Goal: Task Accomplishment & Management: Manage account settings

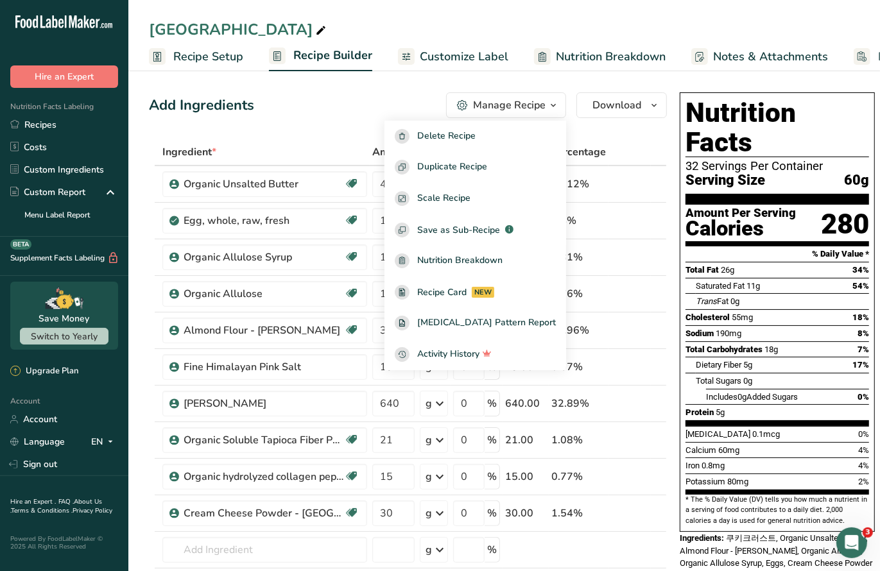
click at [285, 115] on div "Add Ingredients Manage Recipe Delete Recipe Duplicate Recipe Scale Recipe Save …" at bounding box center [408, 105] width 518 height 26
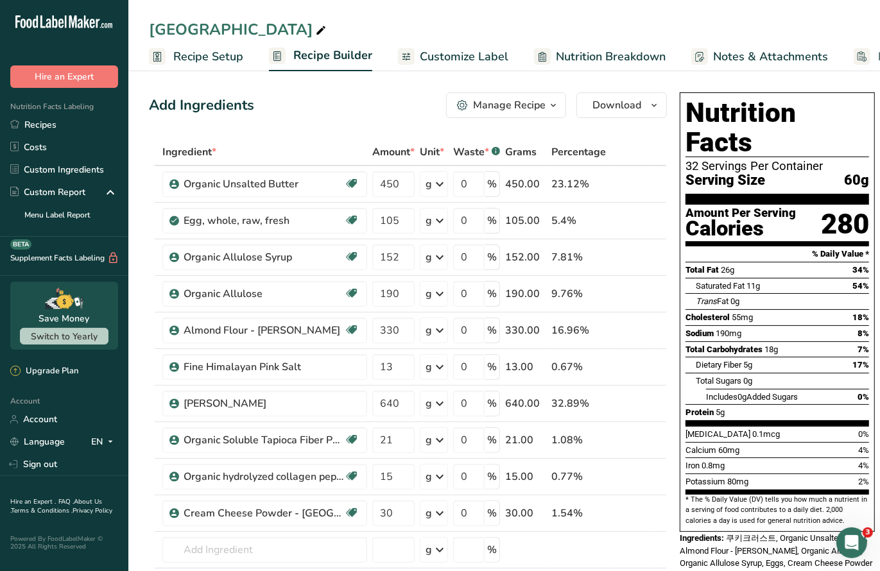
click at [548, 108] on icon "button" at bounding box center [553, 106] width 10 height 16
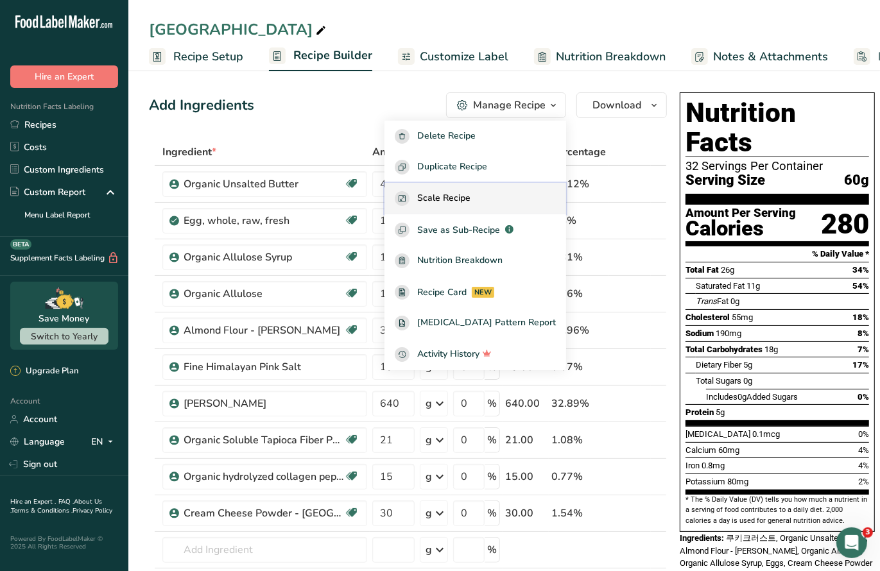
click at [516, 207] on button "Scale Recipe" at bounding box center [476, 198] width 182 height 31
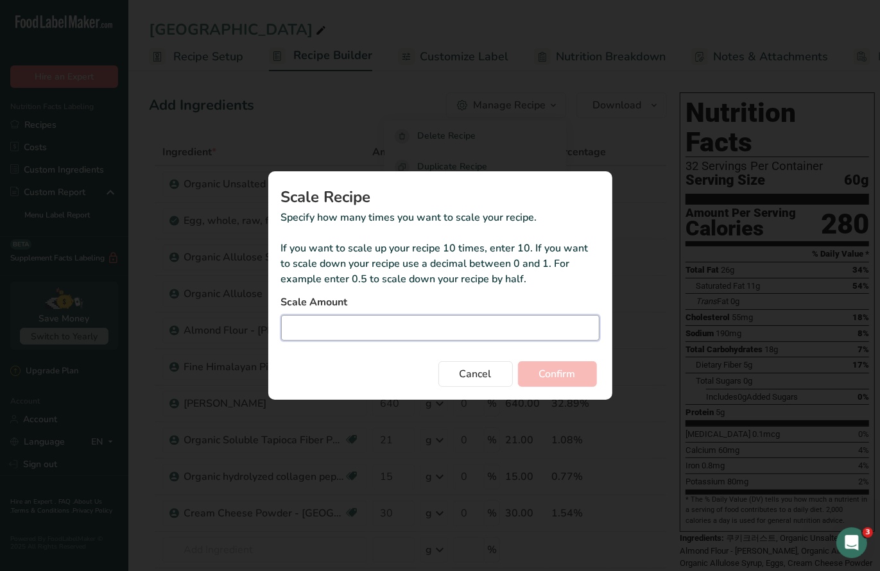
click at [400, 336] on input "Duplicate recipe modal" at bounding box center [440, 328] width 318 height 26
click at [456, 370] on button "Cancel" at bounding box center [476, 374] width 74 height 26
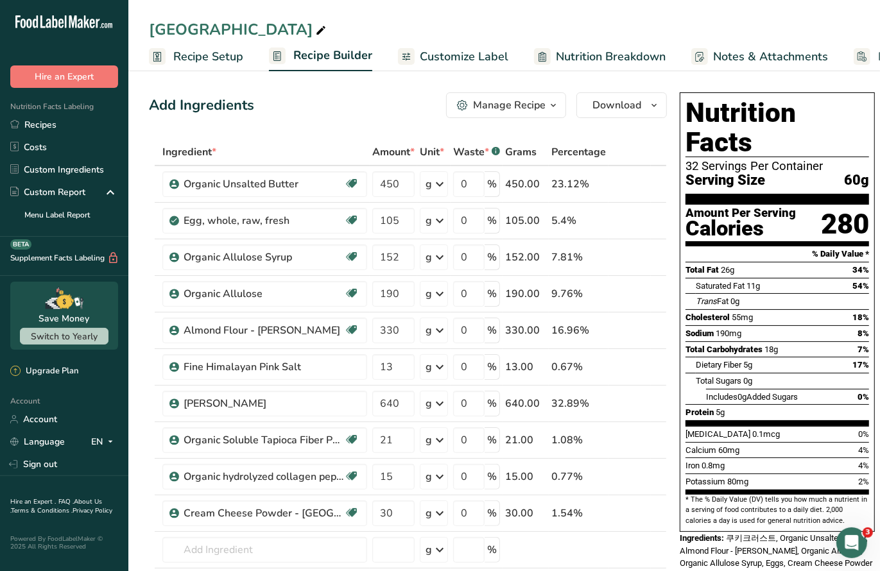
click at [553, 108] on icon "button" at bounding box center [553, 106] width 10 height 16
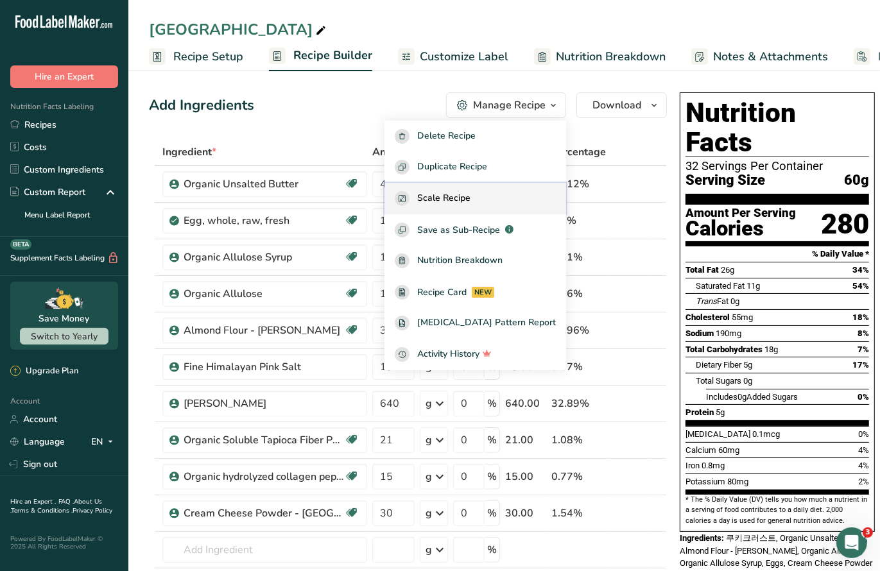
click at [499, 196] on div "Scale Recipe" at bounding box center [475, 198] width 161 height 15
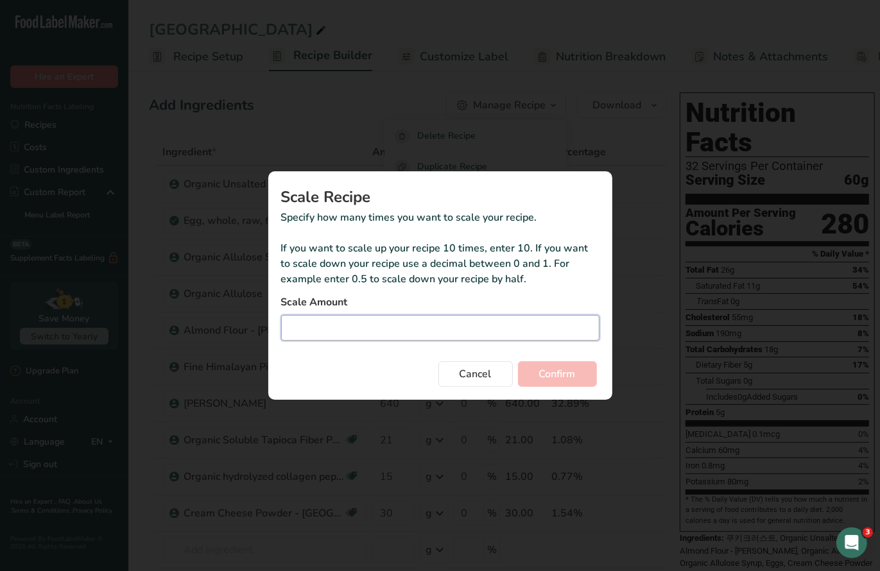
click at [343, 333] on input "Duplicate recipe modal" at bounding box center [440, 328] width 318 height 26
type input "0.25"
click at [518, 361] on button "Confirm" at bounding box center [557, 374] width 79 height 26
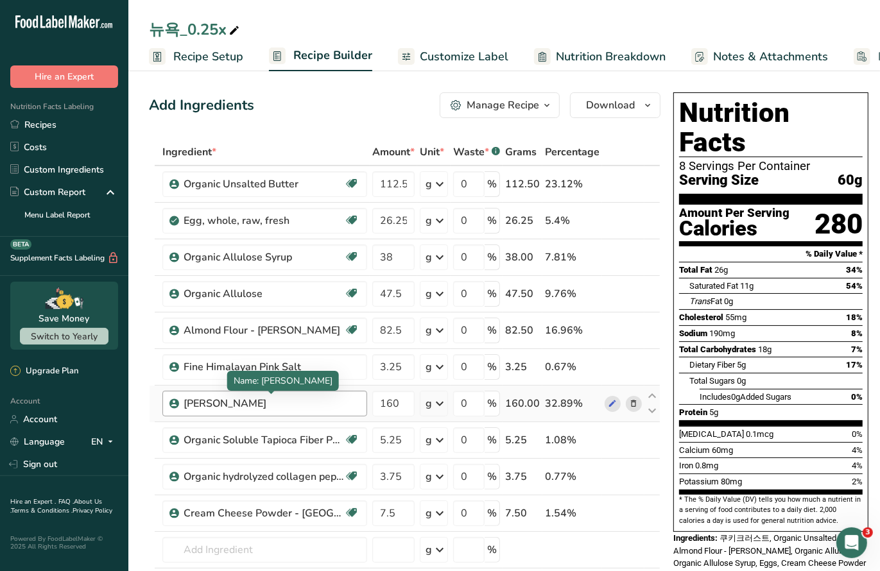
click at [322, 396] on div "[PERSON_NAME]" at bounding box center [264, 403] width 161 height 15
click at [307, 403] on div "[PERSON_NAME]" at bounding box center [264, 403] width 161 height 15
click at [630, 401] on icon at bounding box center [634, 403] width 9 height 13
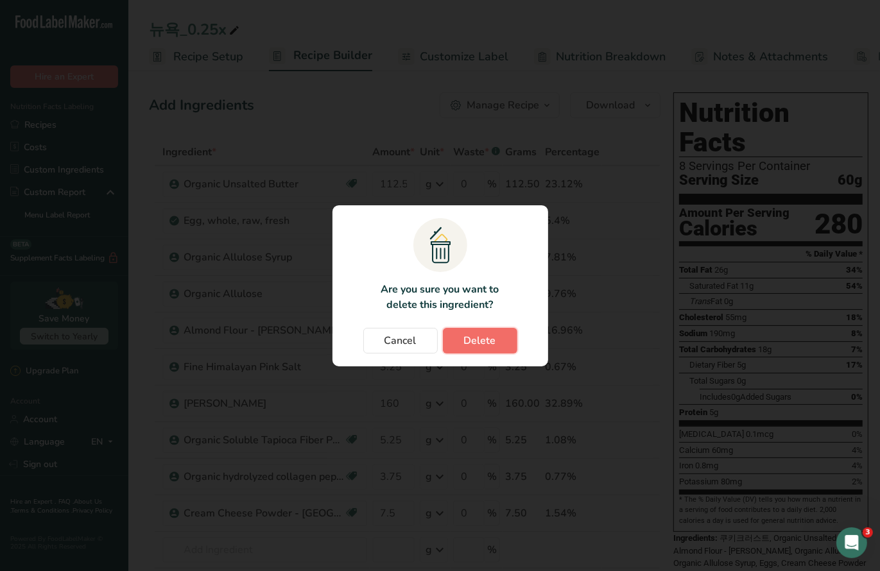
click at [480, 347] on span "Delete" at bounding box center [480, 340] width 32 height 15
type input "5.25"
type input "3.75"
type input "7.5"
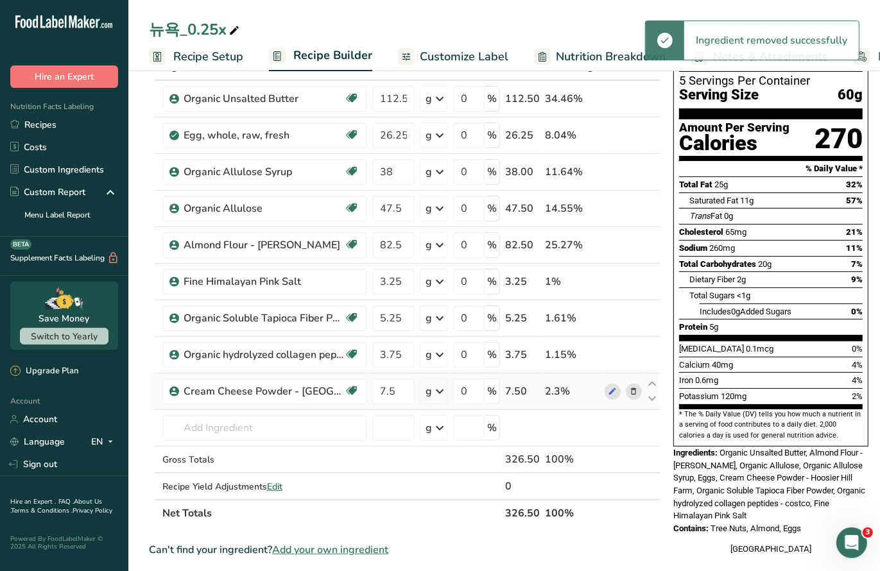
scroll to position [91, 0]
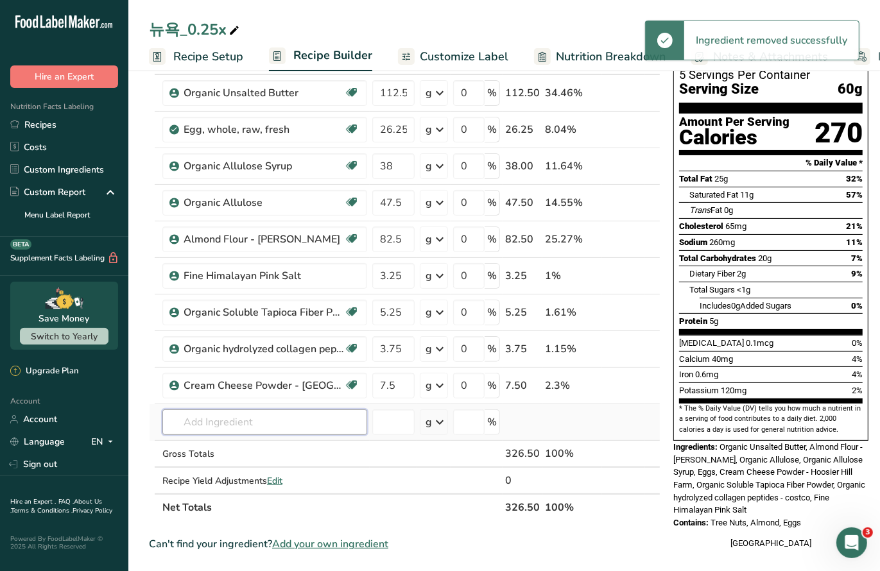
click at [237, 415] on input "text" at bounding box center [264, 423] width 205 height 26
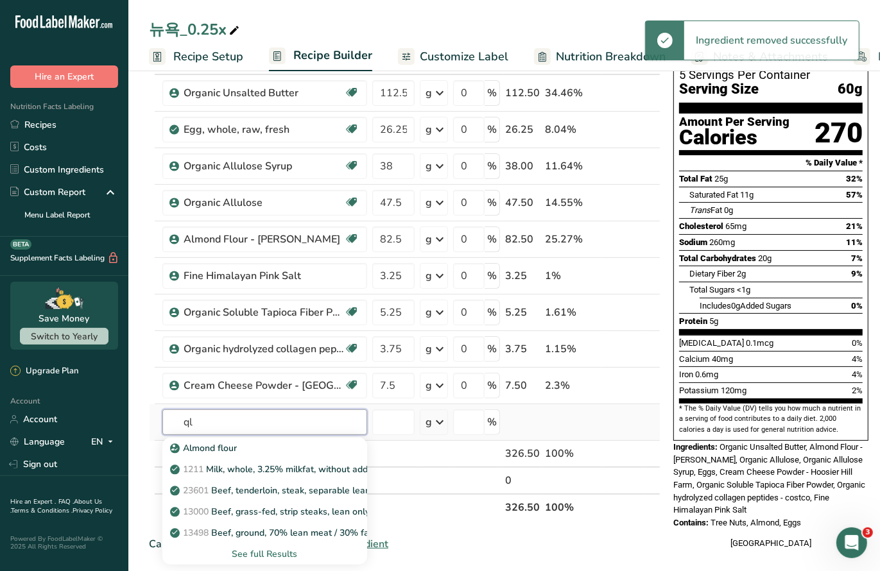
type input "q"
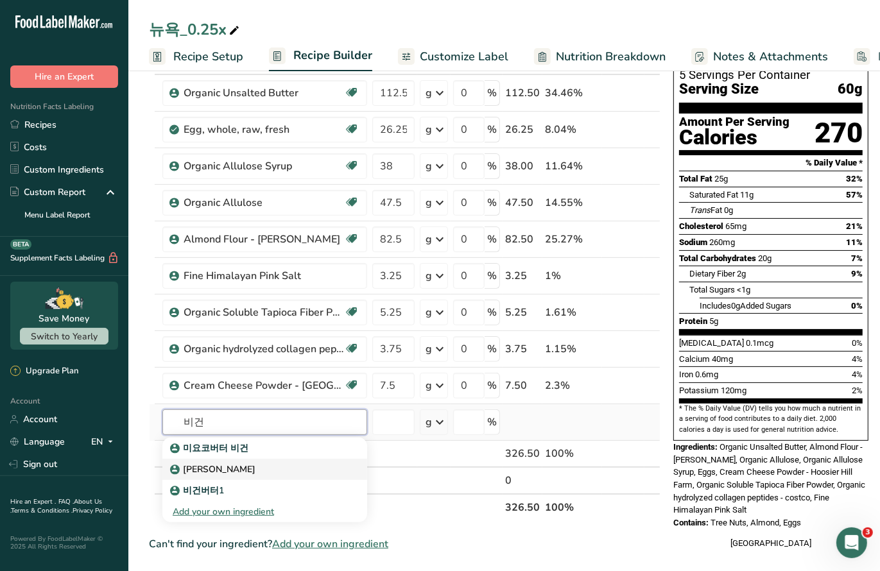
type input "비건"
click at [208, 469] on p "[PERSON_NAME]" at bounding box center [214, 469] width 83 height 13
type input "[PERSON_NAME]"
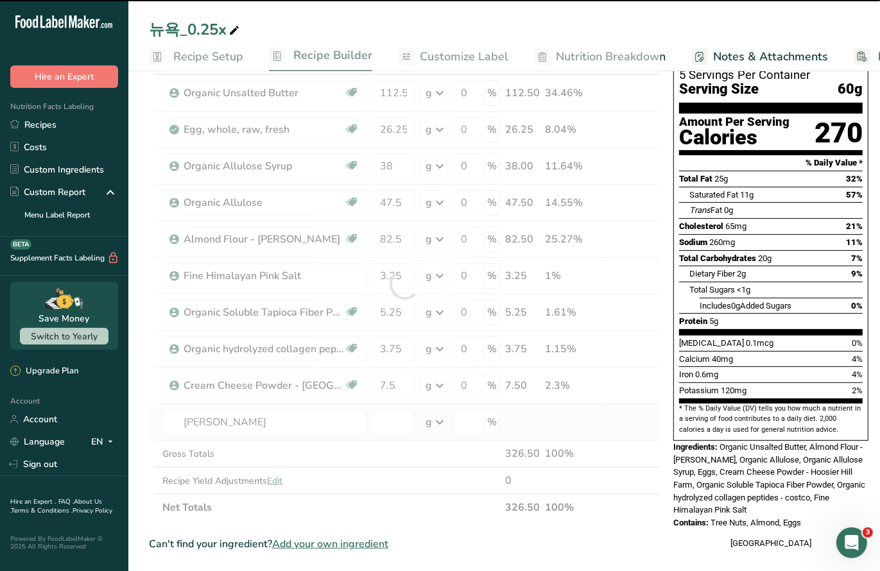
type input "0"
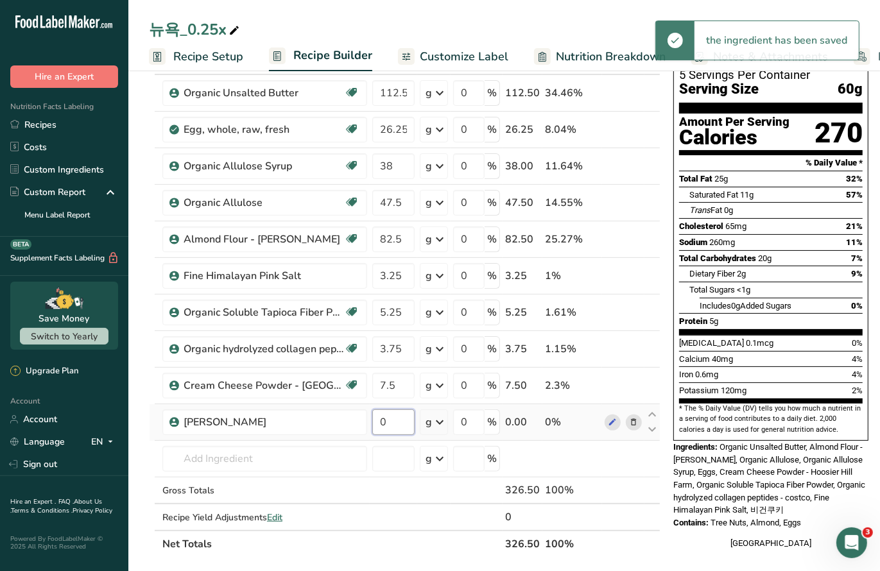
click at [388, 418] on input "0" at bounding box center [393, 423] width 42 height 26
type input "160"
click at [148, 461] on section "Add Ingredients Manage Recipe Delete Recipe Duplicate Recipe Scale Recipe Save …" at bounding box center [504, 493] width 752 height 1034
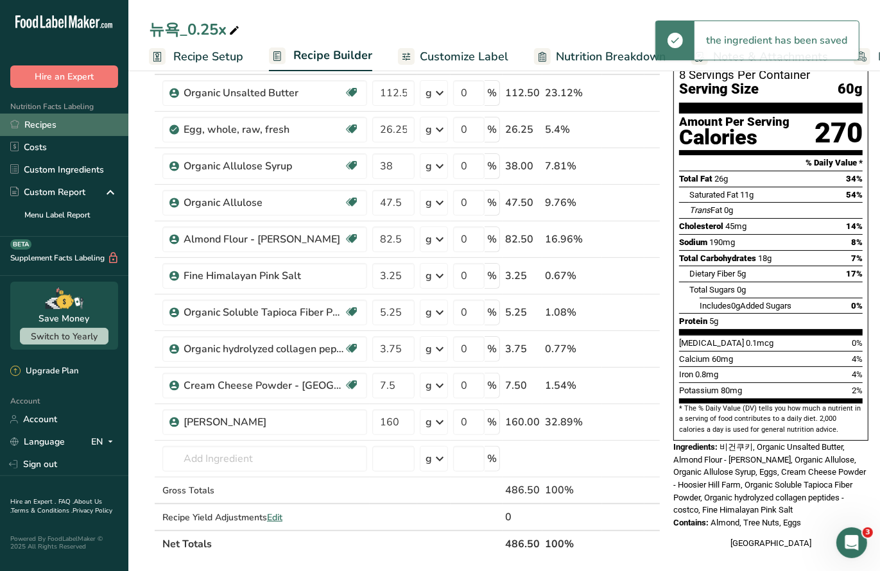
click at [44, 117] on link "Recipes" at bounding box center [64, 125] width 128 height 22
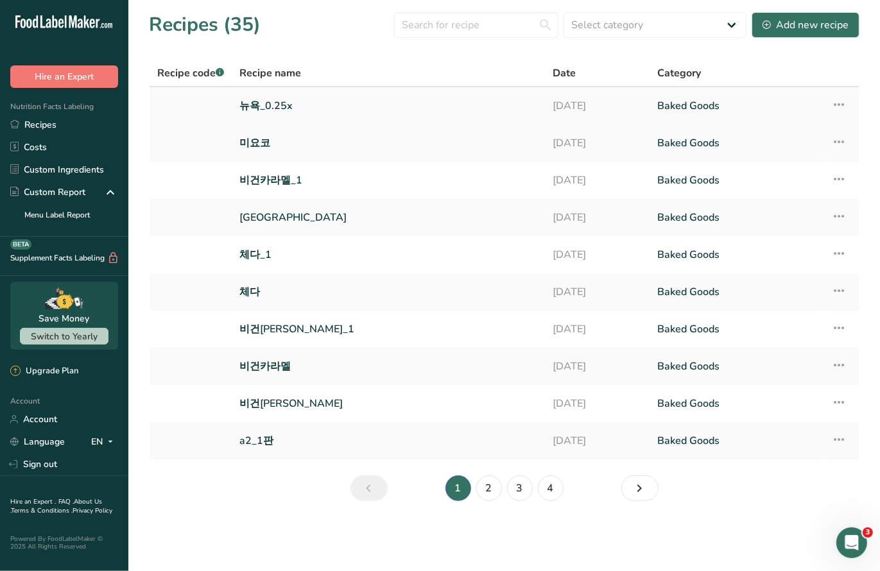
click at [272, 103] on link "뉴욕_0.25x" at bounding box center [388, 105] width 298 height 27
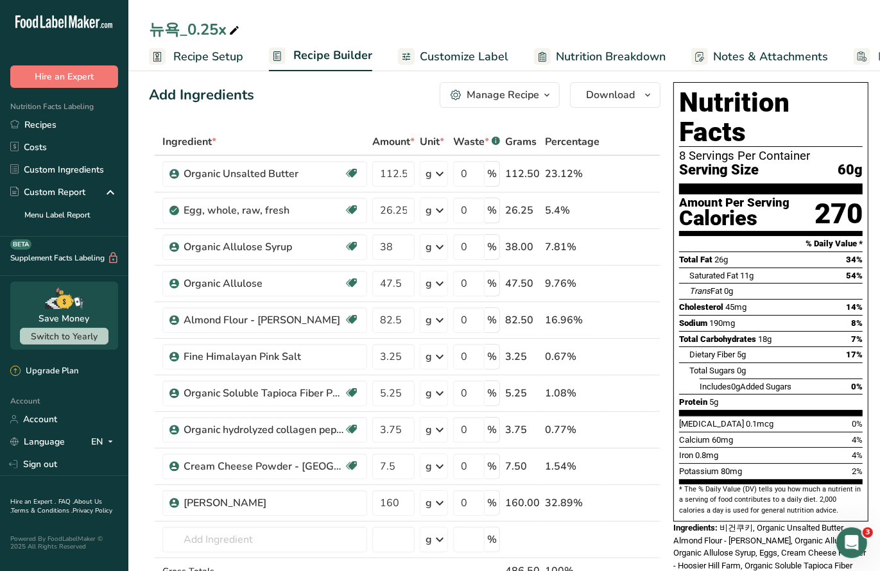
scroll to position [13, 0]
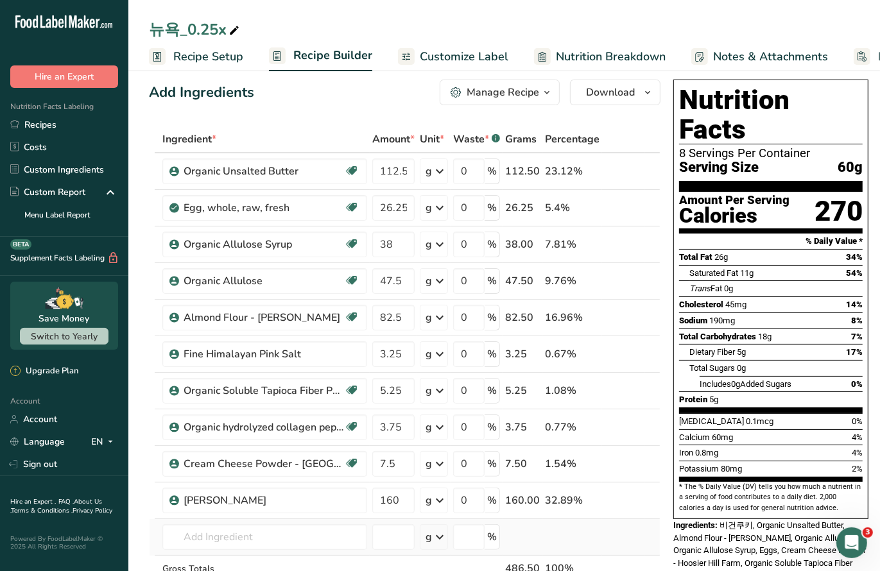
click at [218, 550] on td "Almond flour 1211 Milk, whole, 3.25% milkfat, without added vitamin A and [MEDI…" at bounding box center [265, 537] width 210 height 37
click at [218, 537] on input "text" at bounding box center [264, 538] width 205 height 26
type input "쿠키"
click at [267, 539] on input "text" at bounding box center [264, 538] width 205 height 26
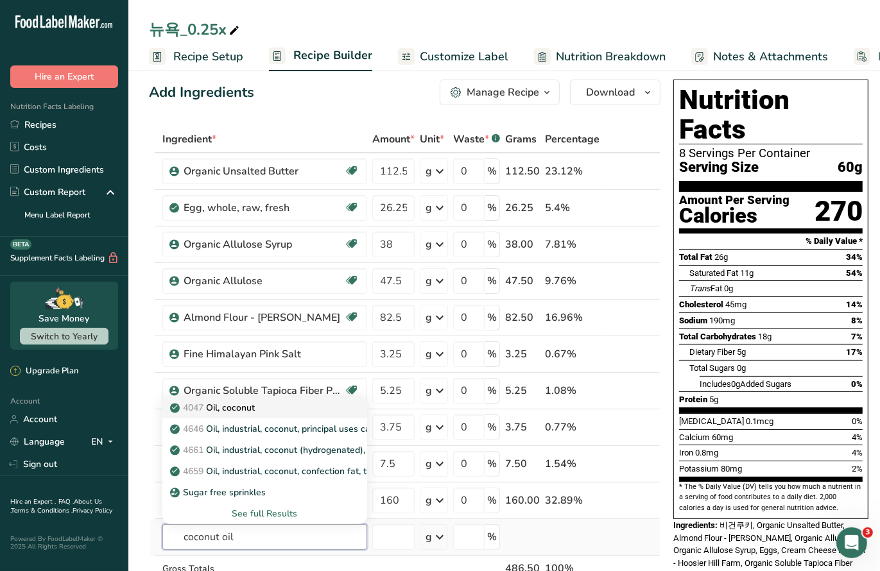
type input "coconut oil"
click at [297, 403] on div "4047 Oil, coconut" at bounding box center [255, 407] width 164 height 13
type input "Oil, coconut"
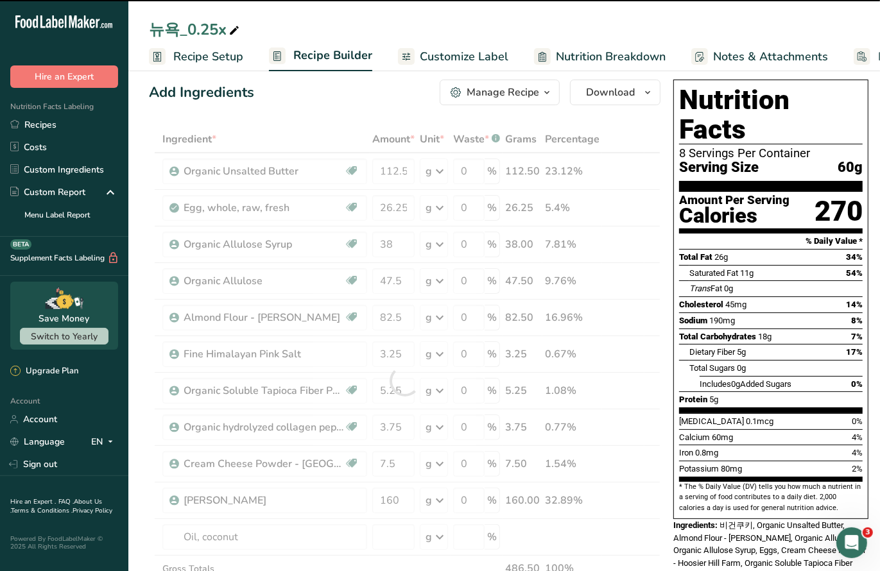
type input "0"
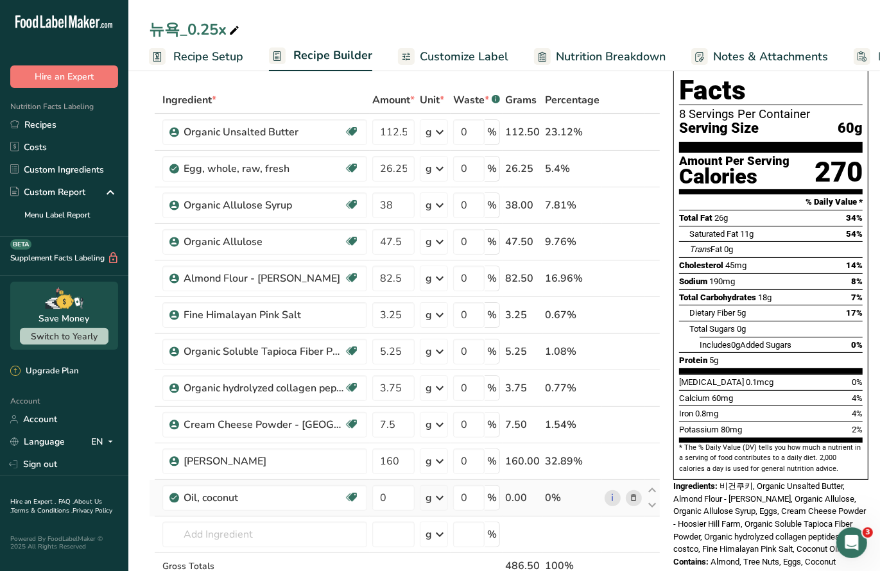
scroll to position [65, 0]
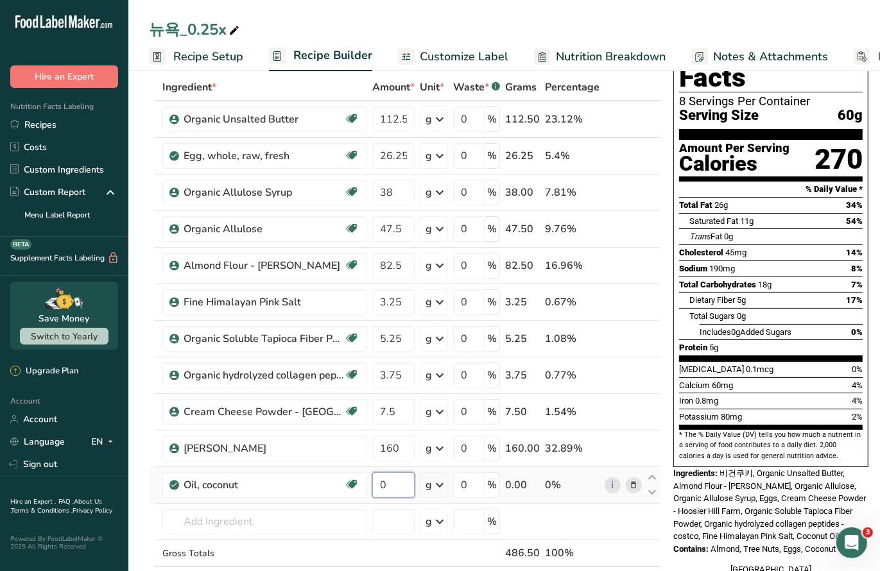
click at [398, 484] on input "0" at bounding box center [393, 486] width 42 height 26
type input "73"
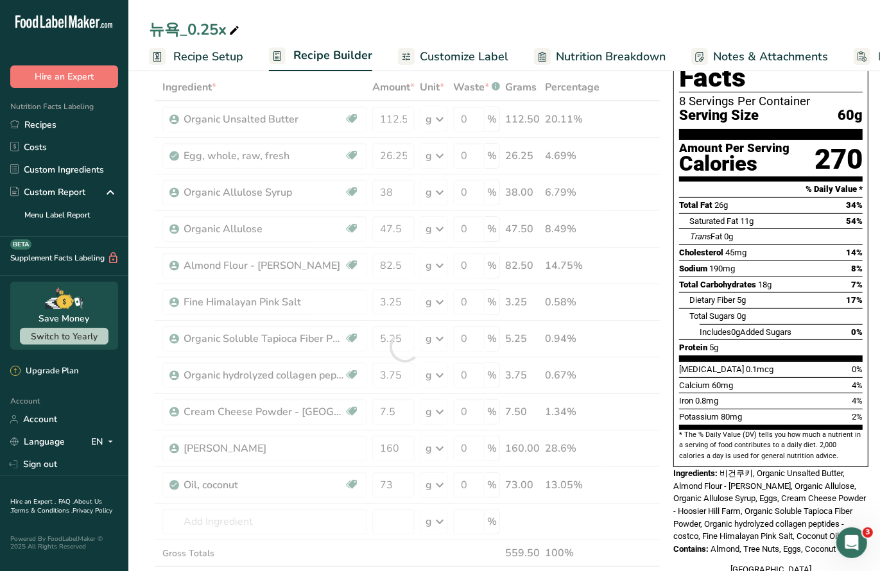
click at [145, 387] on section "Add Ingredients Manage Recipe Delete Recipe Duplicate Recipe Scale Recipe Save …" at bounding box center [504, 551] width 752 height 1098
click at [193, 36] on div "뉴욕_0.25x" at bounding box center [195, 29] width 93 height 23
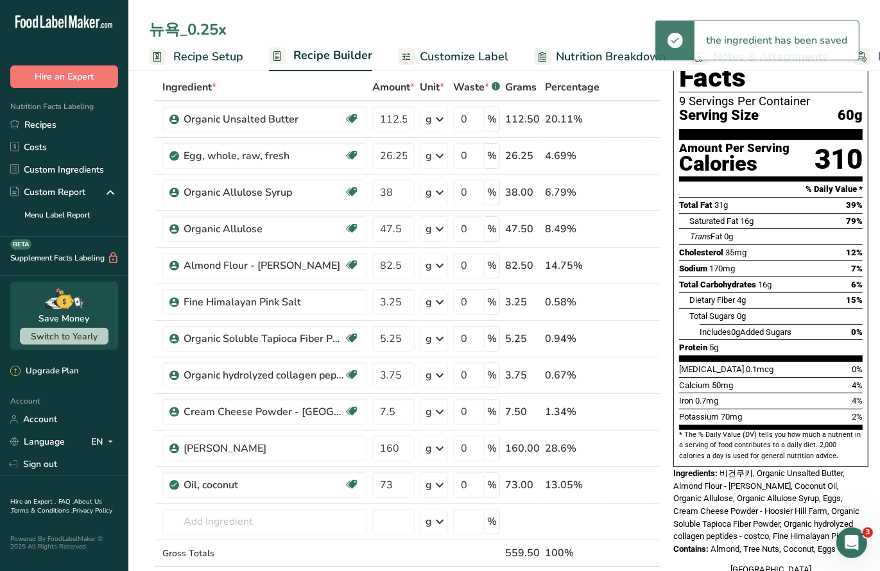
drag, startPoint x: 186, startPoint y: 27, endPoint x: 259, endPoint y: 19, distance: 74.3
click at [257, 22] on input "뉴욕_0.25x" at bounding box center [504, 29] width 711 height 23
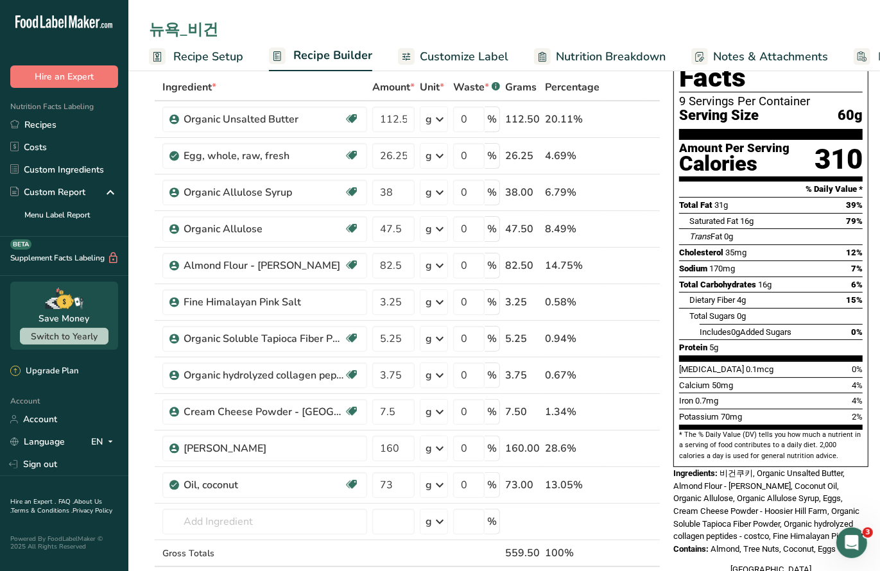
type input "뉴욕_비건"
click at [150, 95] on th at bounding box center [152, 87] width 5 height 27
click at [232, 527] on input "text" at bounding box center [264, 522] width 205 height 26
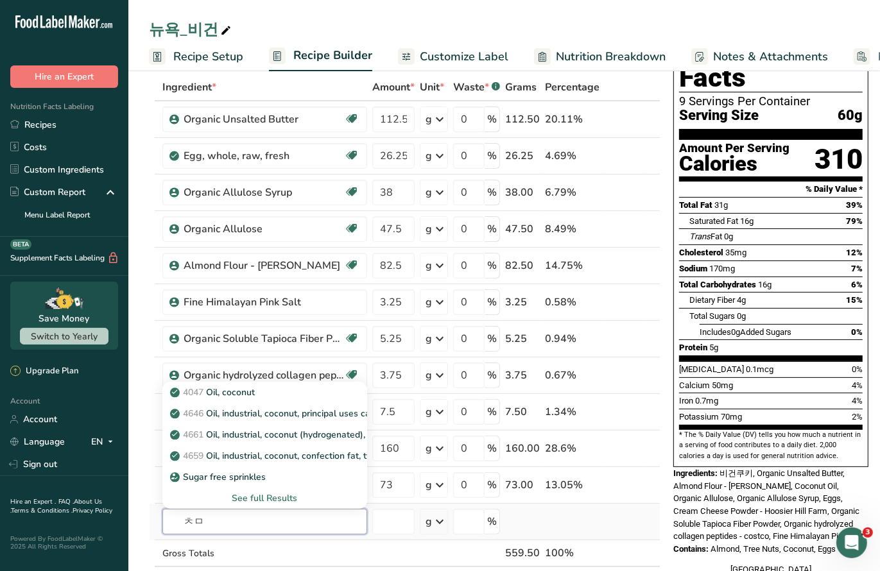
type input "ㅊ"
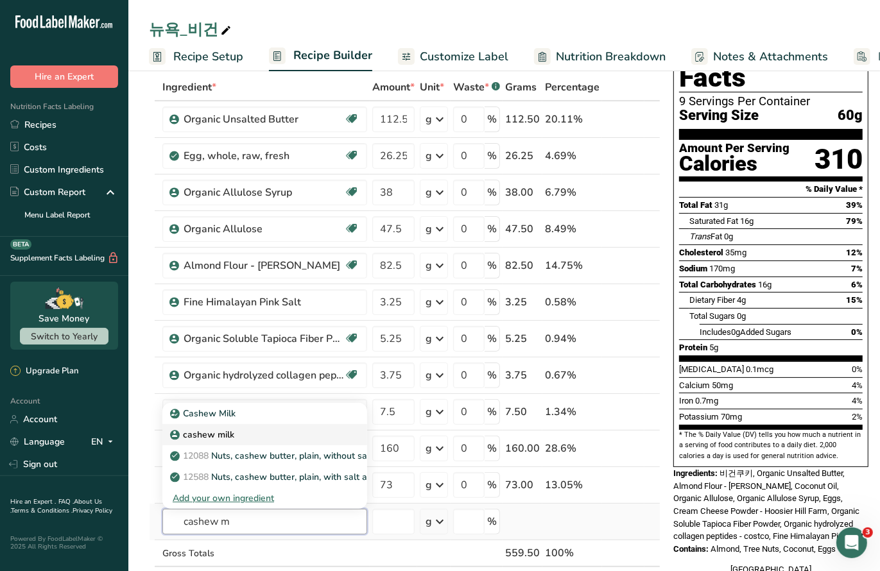
type input "cashew m"
click at [238, 421] on div "cashew milk" at bounding box center [255, 413] width 164 height 13
type input "cashew milk"
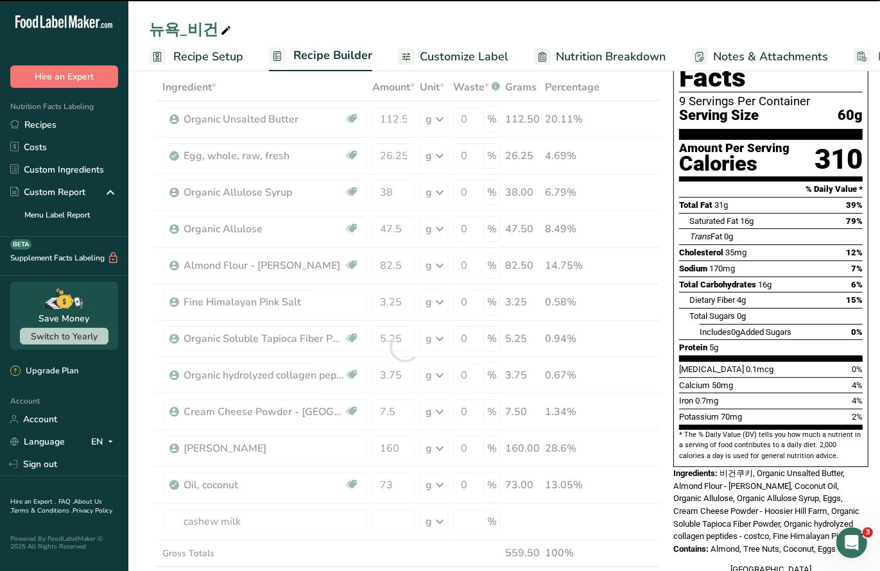
type input "0"
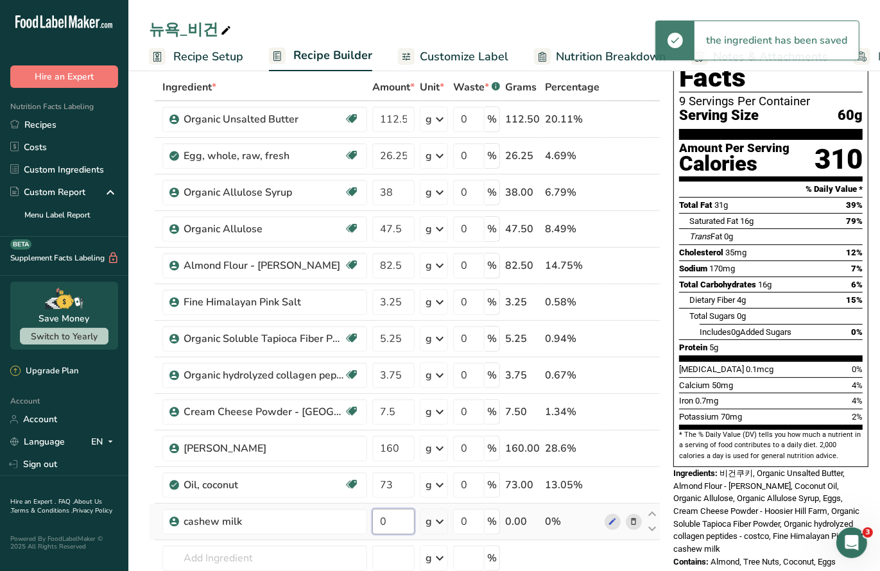
click at [403, 514] on input "0" at bounding box center [393, 522] width 42 height 26
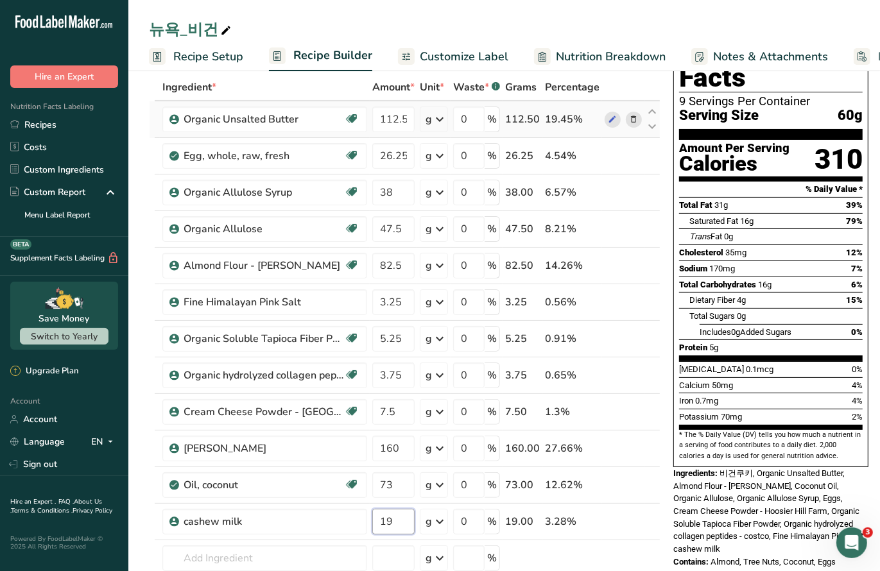
type input "19"
click at [633, 119] on div "Ingredient * Amount * Unit * Waste * .a-a{fill:#347362;}.b-a{fill:#fff;} Grams …" at bounding box center [405, 366] width 512 height 584
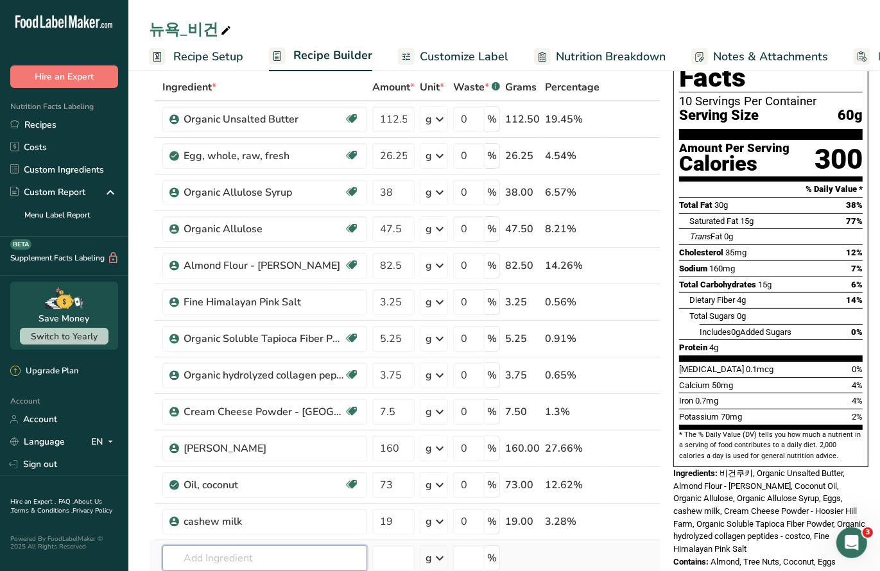
click at [220, 548] on input "text" at bounding box center [264, 559] width 205 height 26
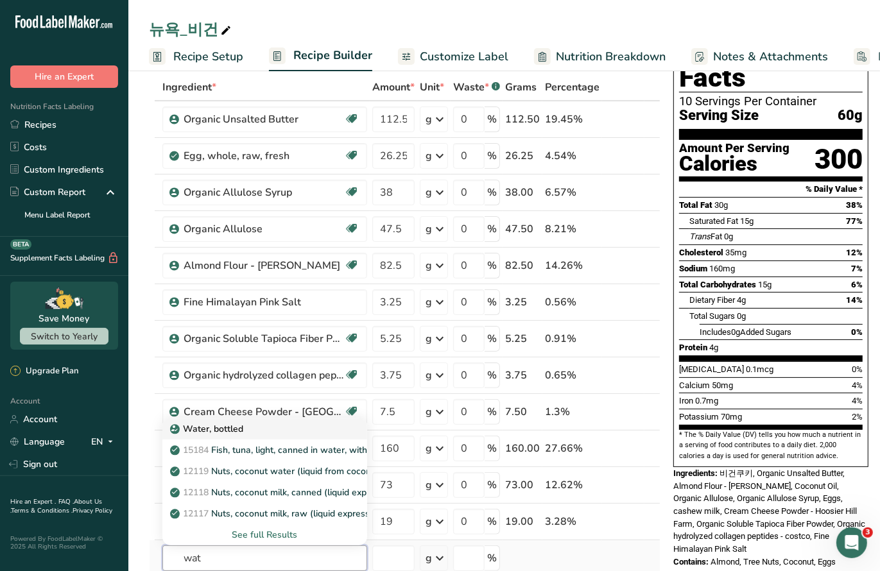
type input "wat"
click at [229, 432] on link "Water, bottled" at bounding box center [264, 429] width 205 height 21
type input "Water, bottled"
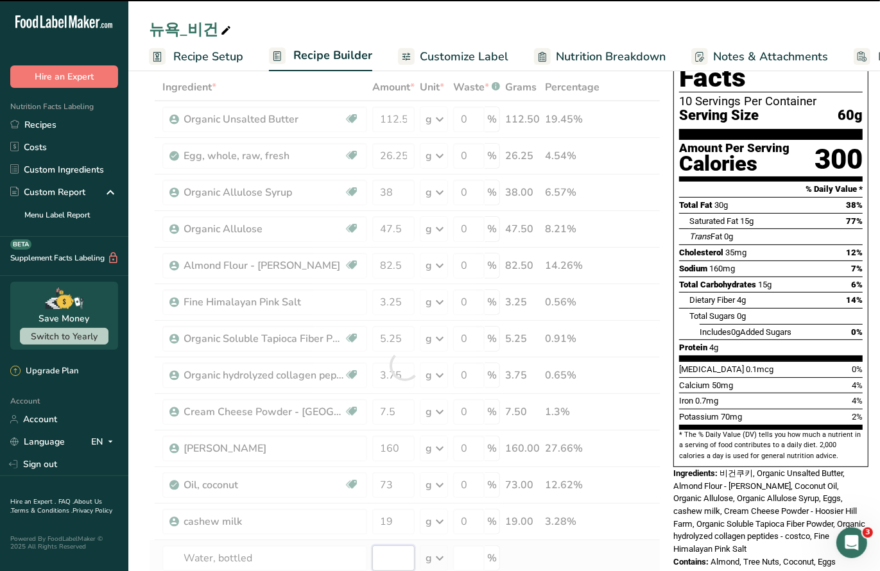
type input "0"
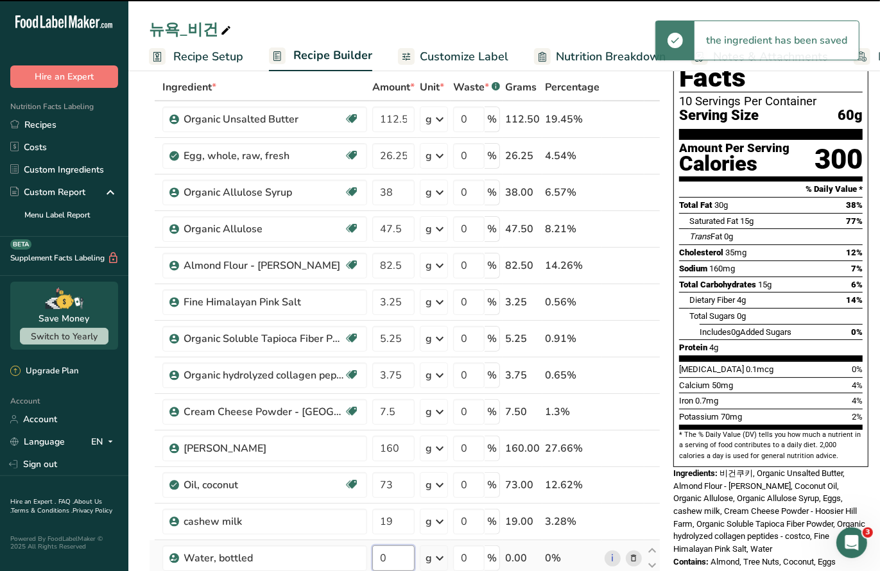
click at [399, 552] on input "0" at bounding box center [393, 559] width 42 height 26
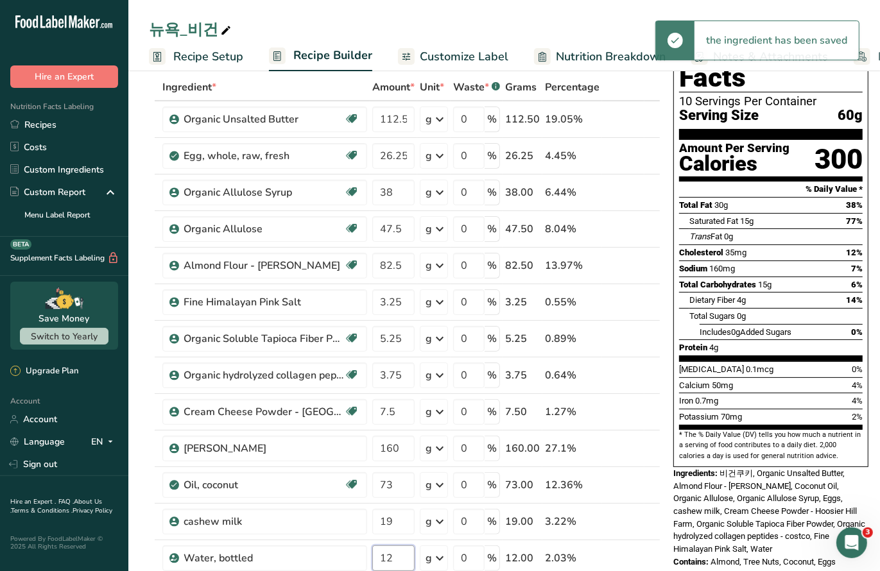
type input "12"
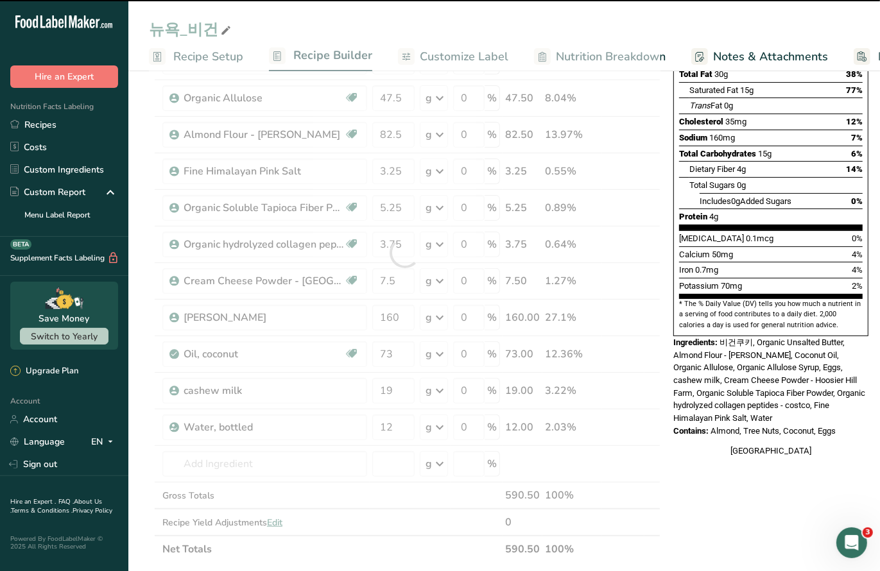
scroll to position [216, 0]
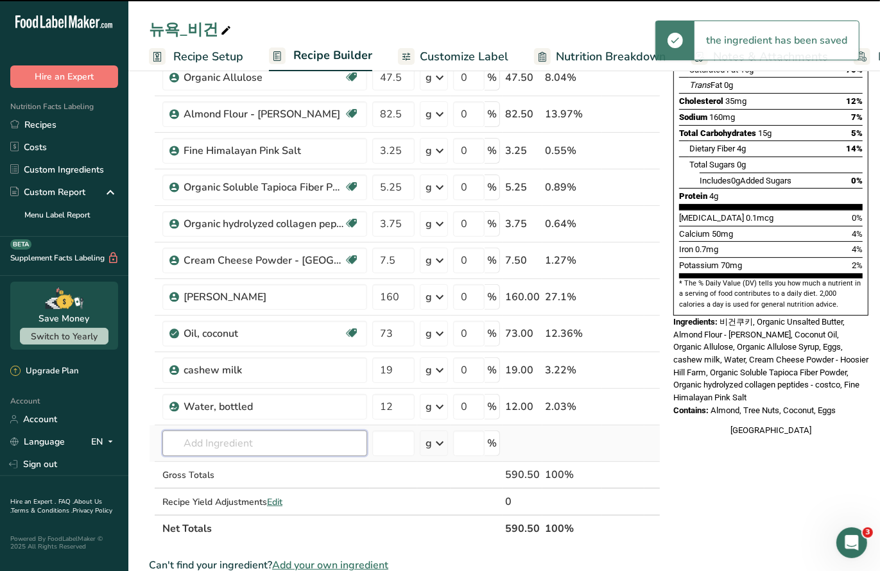
click at [214, 432] on input "text" at bounding box center [264, 444] width 205 height 26
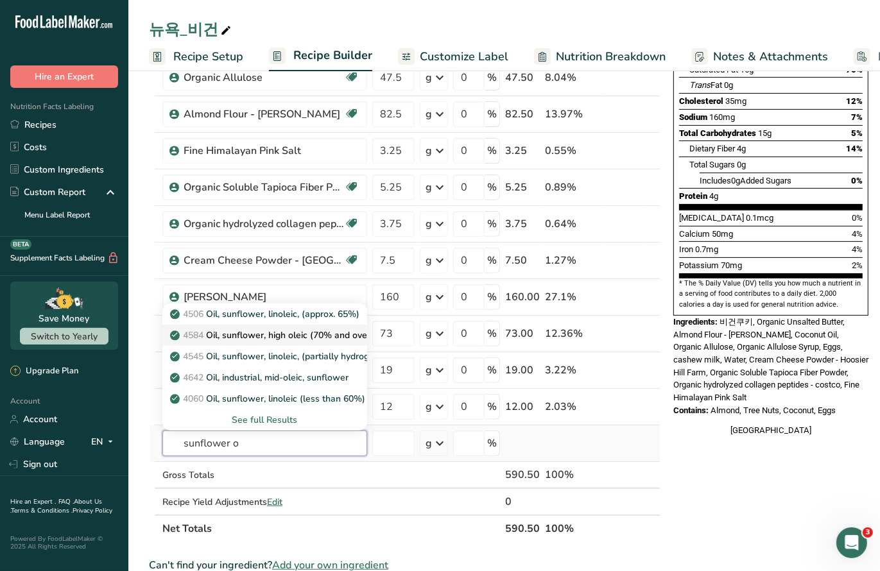
type input "sunflower o"
click at [303, 337] on p "4584 Oil, sunflower, high oleic (70% and over)" at bounding box center [273, 335] width 201 height 13
type input "Oil, sunflower, high oleic (70% and over)"
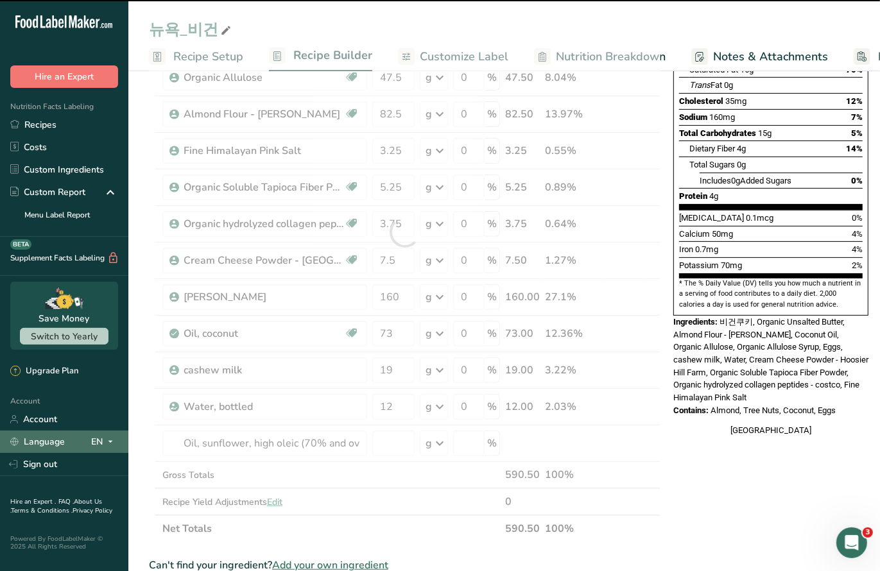
type input "0"
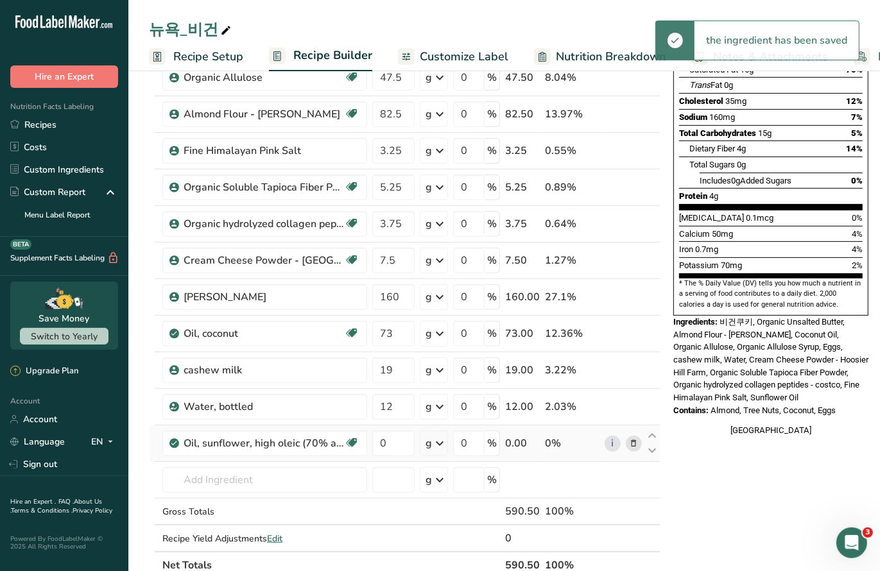
click at [417, 448] on td "g Portions 1 tbsp 1 cup 1 tsp Weight Units g kg mg See more Volume Units l Volu…" at bounding box center [433, 444] width 33 height 37
click at [404, 442] on input "0" at bounding box center [393, 444] width 42 height 26
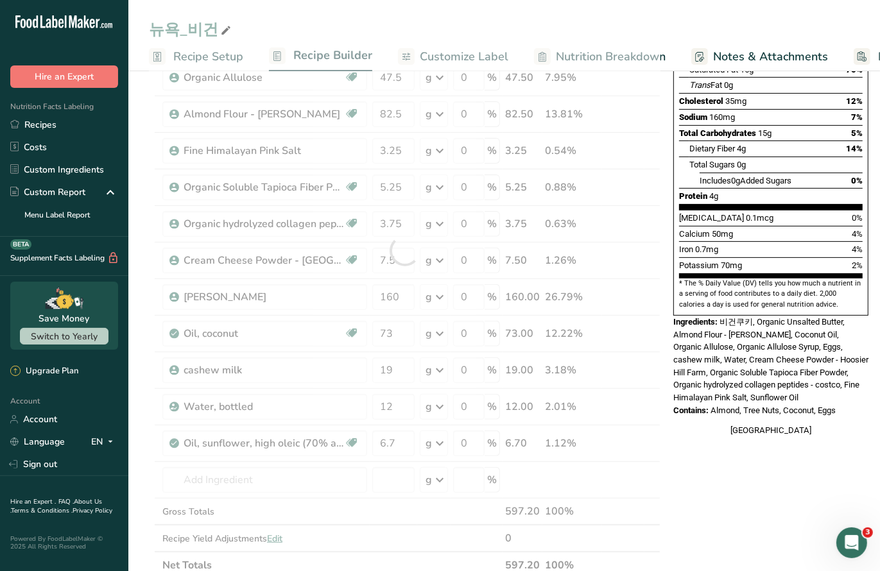
click at [146, 279] on section "Add Ingredients Manage Recipe Delete Recipe Duplicate Recipe Scale Recipe Save …" at bounding box center [504, 454] width 752 height 1208
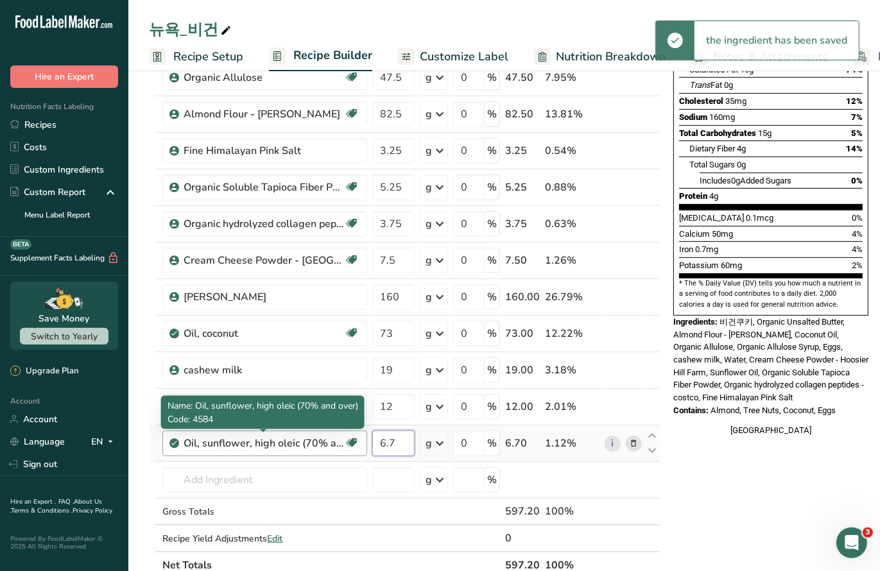
drag, startPoint x: 397, startPoint y: 446, endPoint x: 336, endPoint y: 444, distance: 61.0
click at [336, 446] on tr "Oil, sunflower, high oleic (70% and over) Dairy free Gluten free Vegan Vegetari…" at bounding box center [405, 444] width 510 height 37
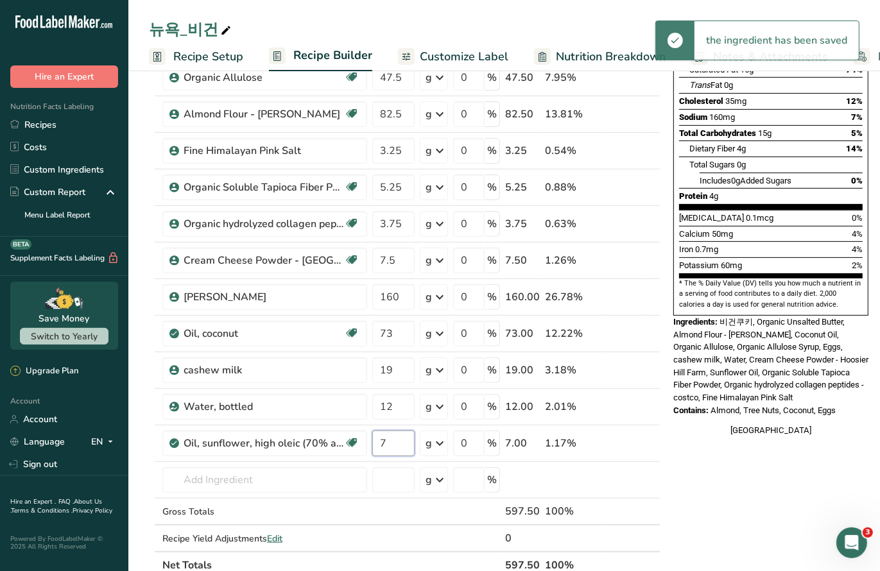
type input "7"
click at [137, 375] on section "Add Ingredients Manage Recipe Delete Recipe Duplicate Recipe Scale Recipe Save …" at bounding box center [504, 454] width 752 height 1208
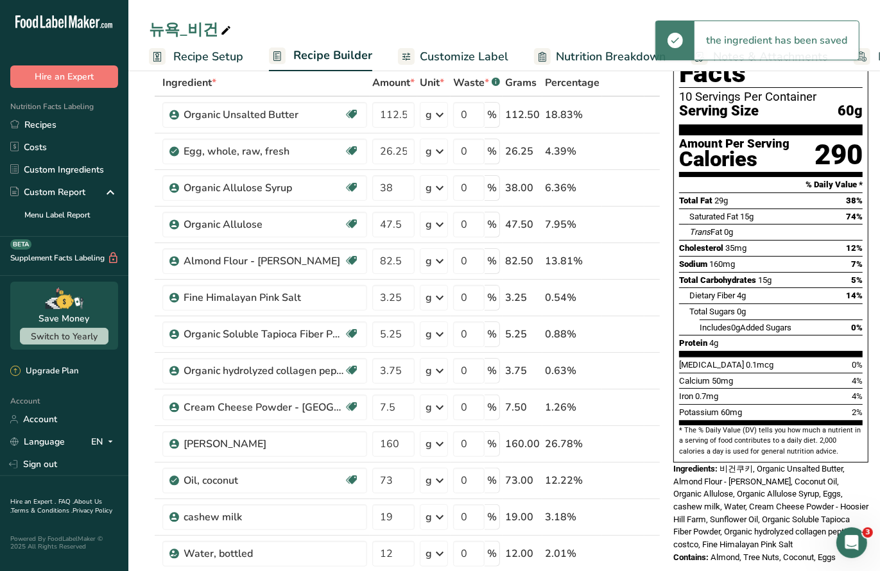
scroll to position [0, 0]
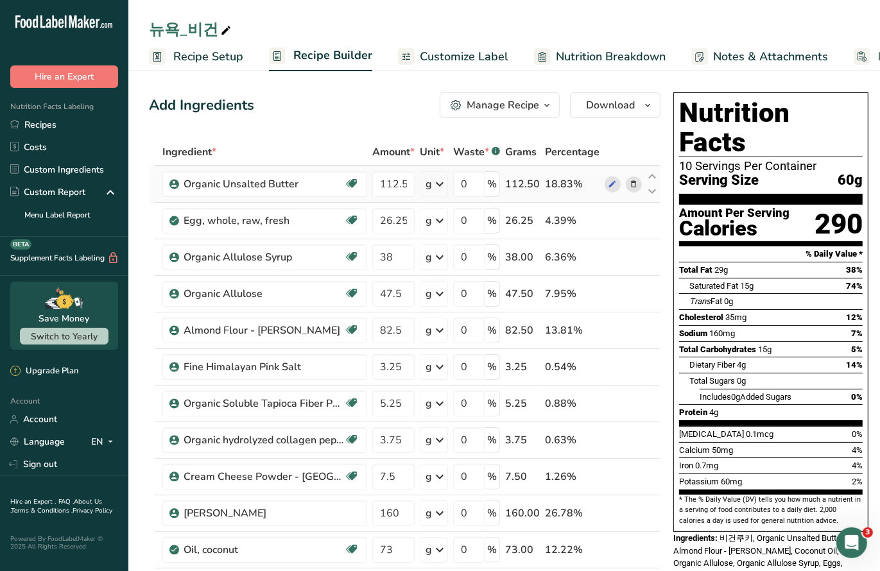
click at [630, 186] on icon at bounding box center [634, 184] width 9 height 13
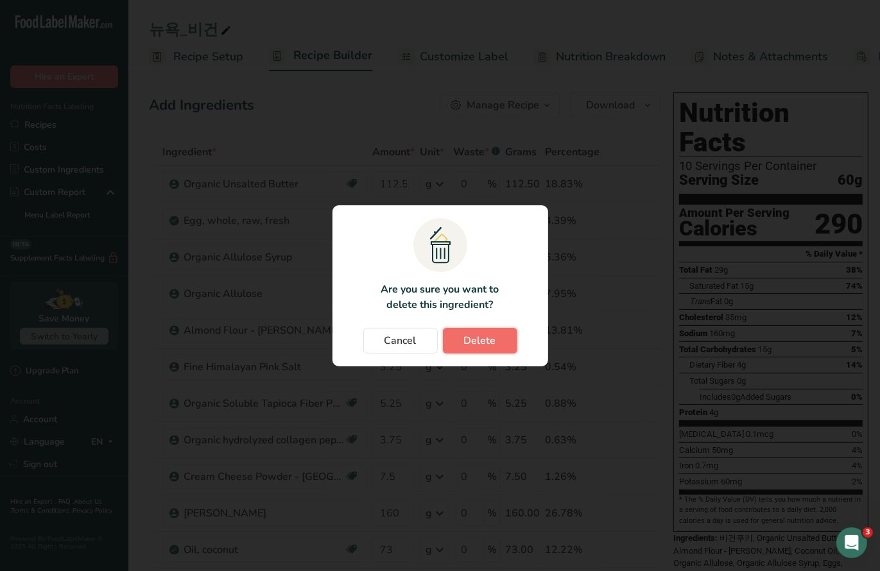
click at [494, 335] on span "Delete" at bounding box center [480, 340] width 32 height 15
type input "26.25"
type input "38"
type input "47.5"
type input "82.5"
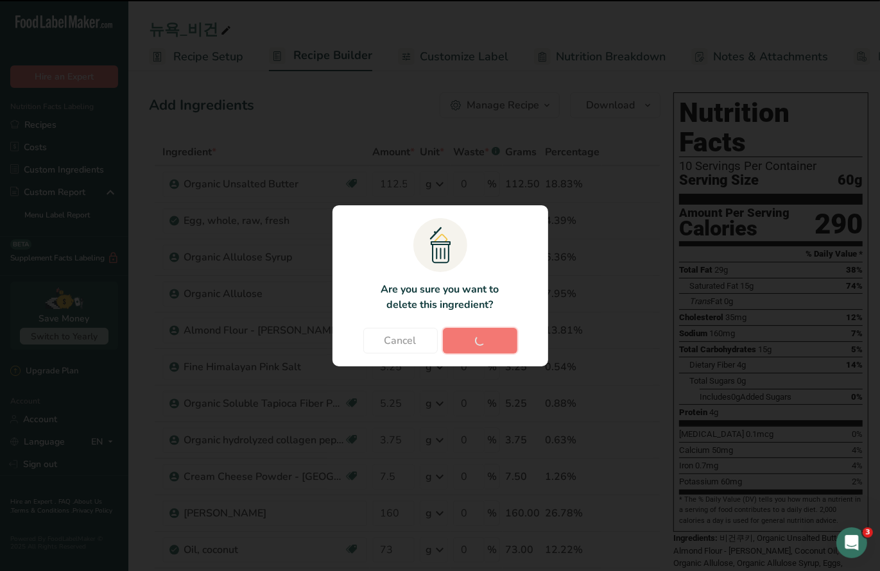
type input "3.25"
type input "5.25"
type input "3.75"
type input "7.5"
type input "160"
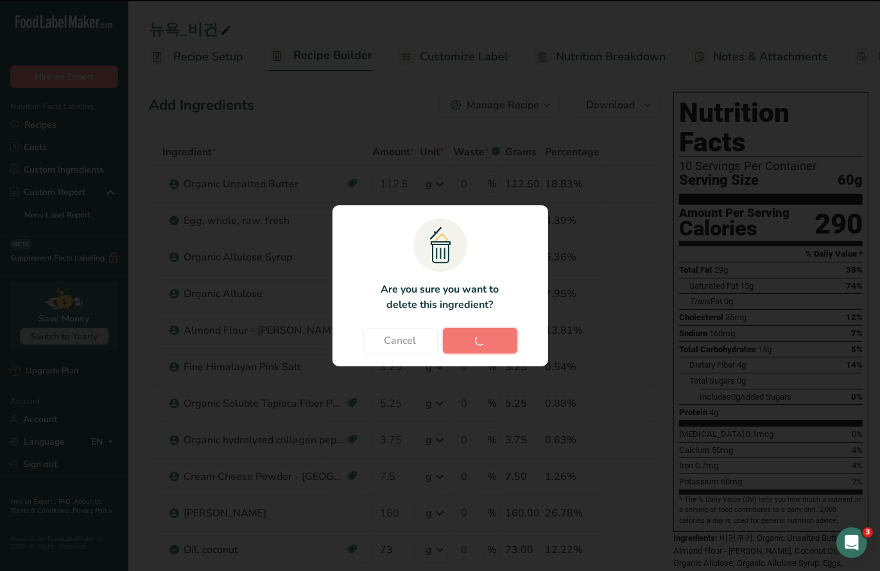
type input "73"
type input "19"
type input "12"
type input "7"
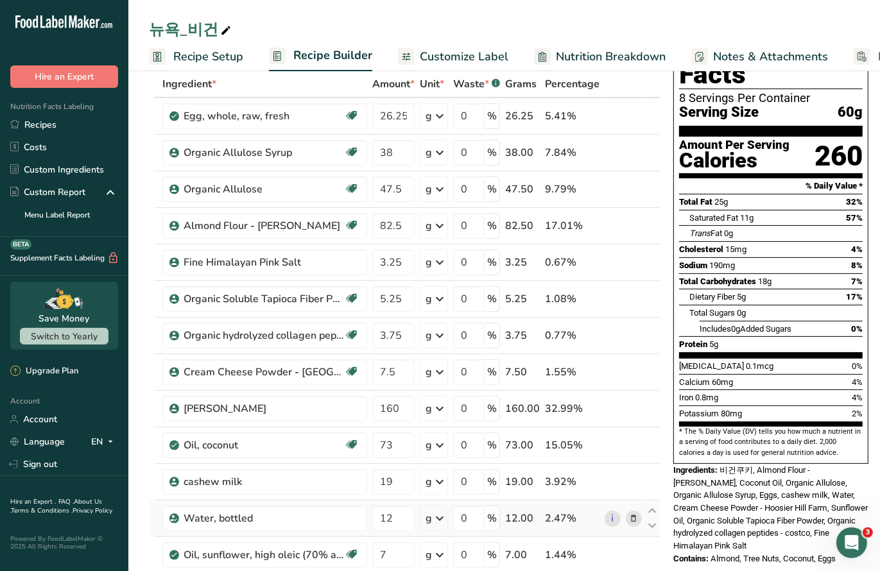
scroll to position [158, 0]
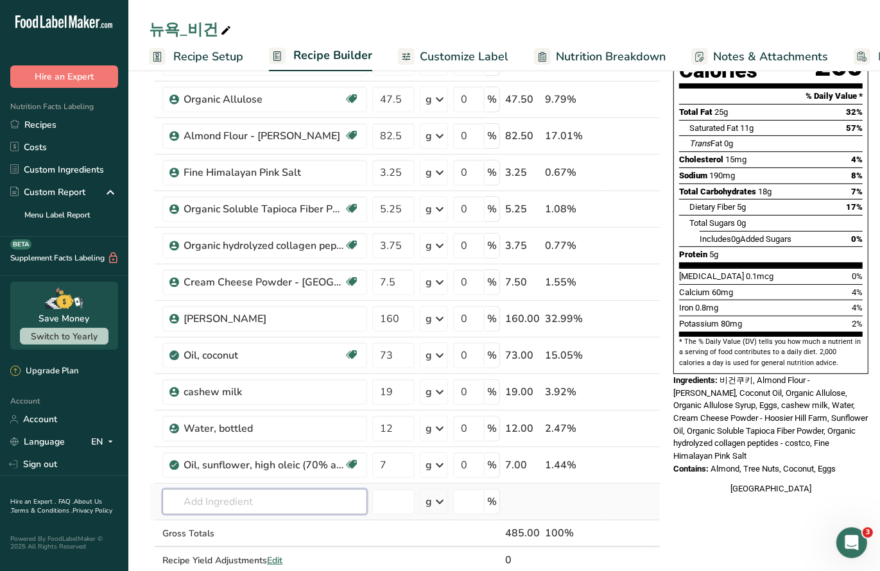
click at [230, 493] on input "text" at bounding box center [264, 502] width 205 height 26
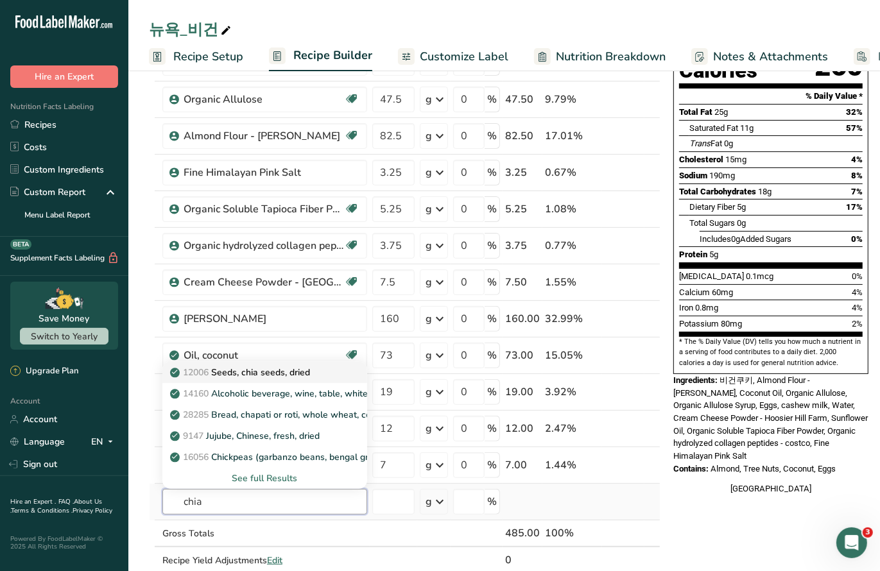
type input "chia"
click at [313, 376] on link "12006 Seeds, chia seeds, dried" at bounding box center [264, 372] width 205 height 21
type input "Seeds, chia seeds, dried"
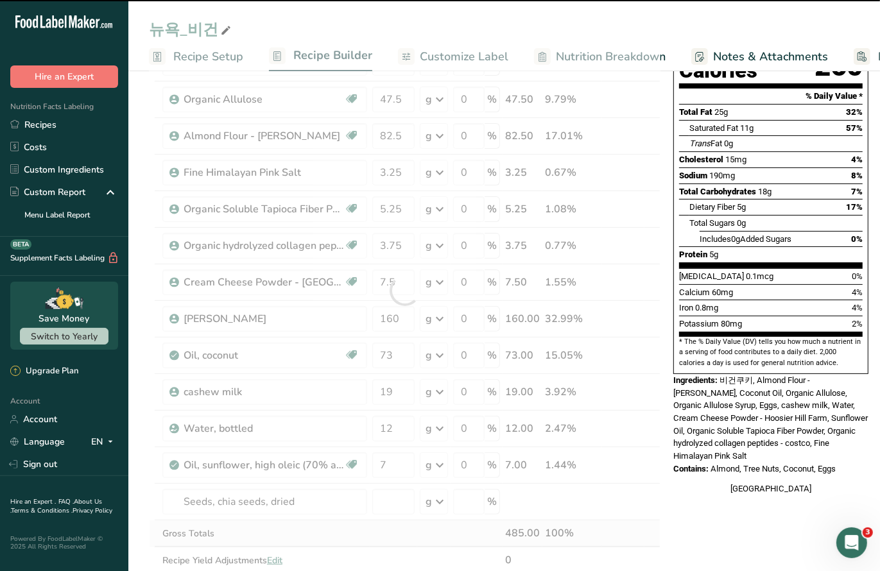
type input "0"
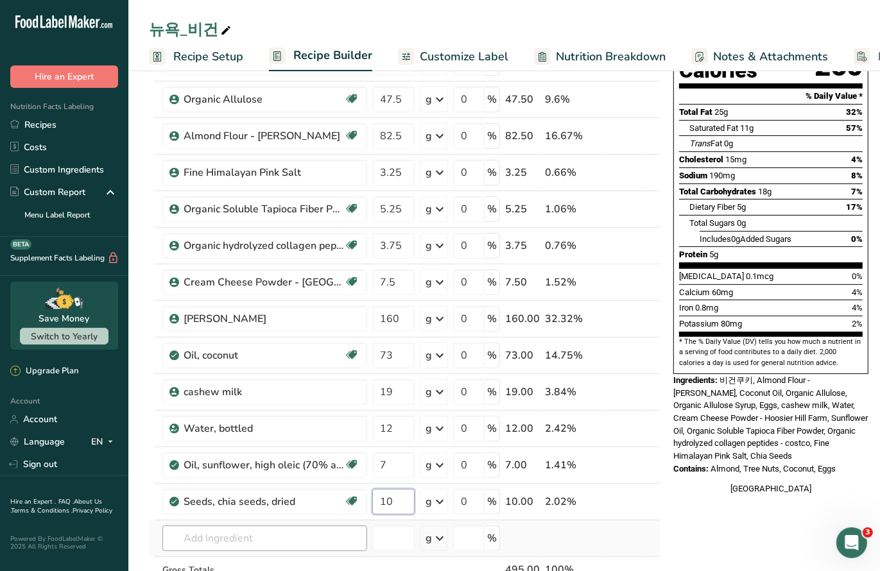
type input "10"
click at [275, 539] on div "Ingredient * Amount * Unit * Waste * .a-a{fill:#347362;}.b-a{fill:#fff;} Grams …" at bounding box center [405, 309] width 512 height 657
drag, startPoint x: 387, startPoint y: 424, endPoint x: 369, endPoint y: 423, distance: 17.3
click at [370, 424] on td "12" at bounding box center [394, 429] width 48 height 37
type input "42"
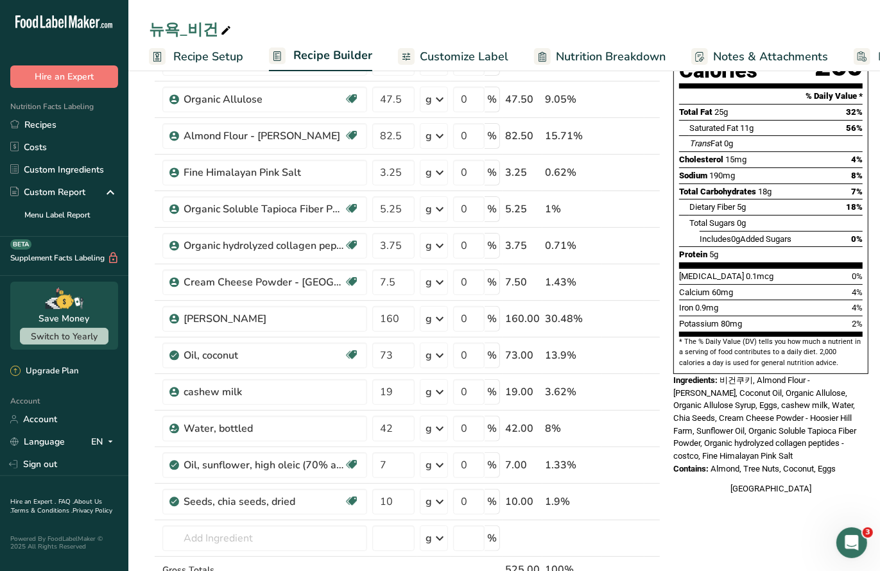
click at [135, 428] on section "Add Ingredients Manage Recipe Delete Recipe Duplicate Recipe Scale Recipe Save …" at bounding box center [504, 513] width 752 height 1208
click at [274, 533] on input "text" at bounding box center [264, 539] width 205 height 26
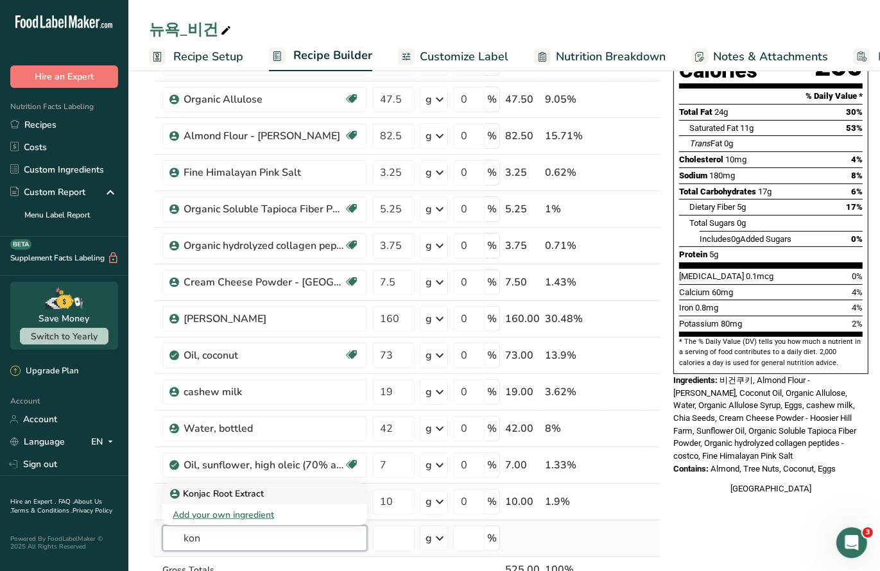
type input "kon"
click at [252, 488] on p "Konjac Root Extract" at bounding box center [218, 493] width 91 height 13
type input "Konjac Root Extract"
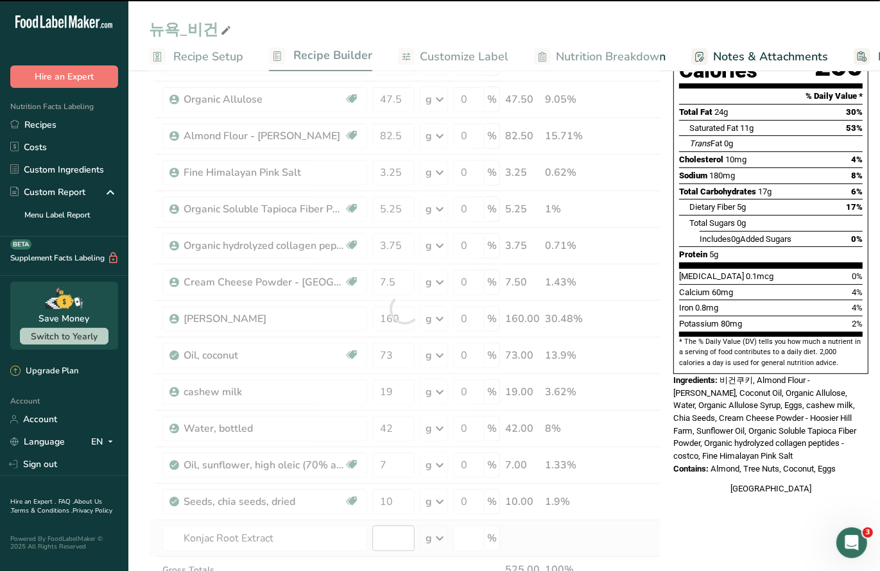
type input "0"
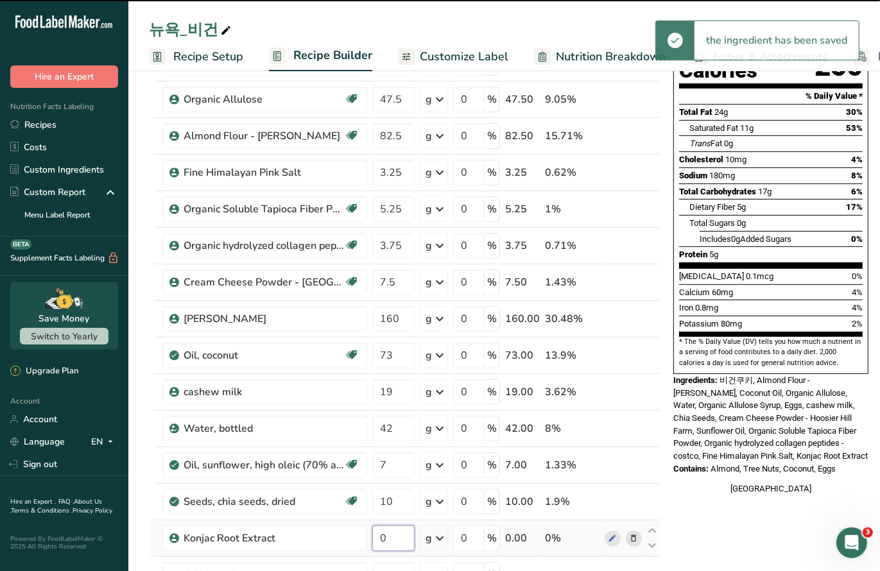
click at [387, 535] on input "0" at bounding box center [393, 539] width 42 height 26
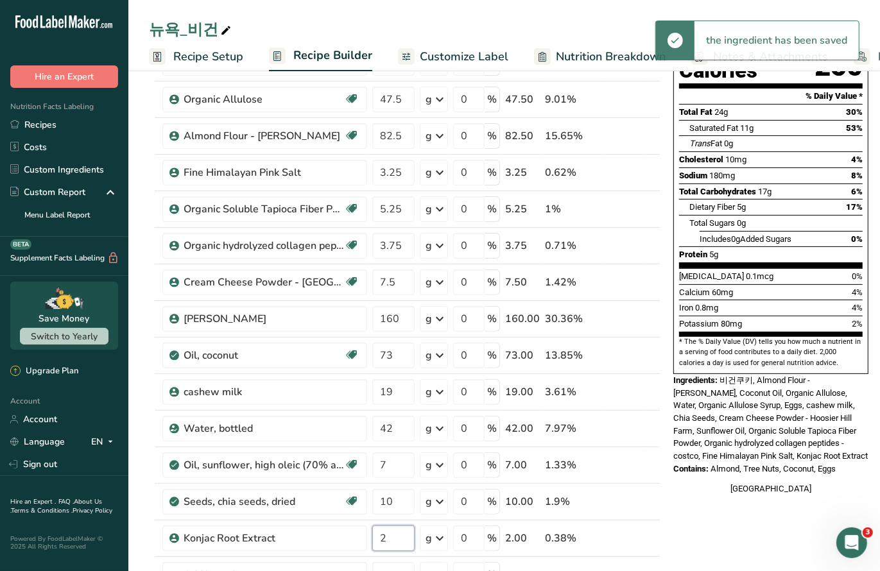
type input "2"
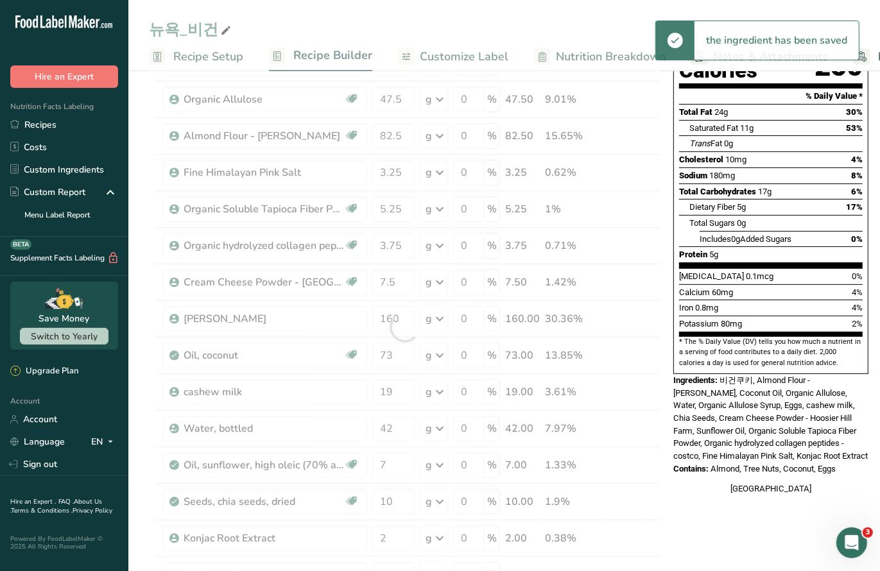
click at [137, 162] on section "Add Ingredients Manage Recipe Delete Recipe Duplicate Recipe Scale Recipe Save …" at bounding box center [504, 531] width 752 height 1244
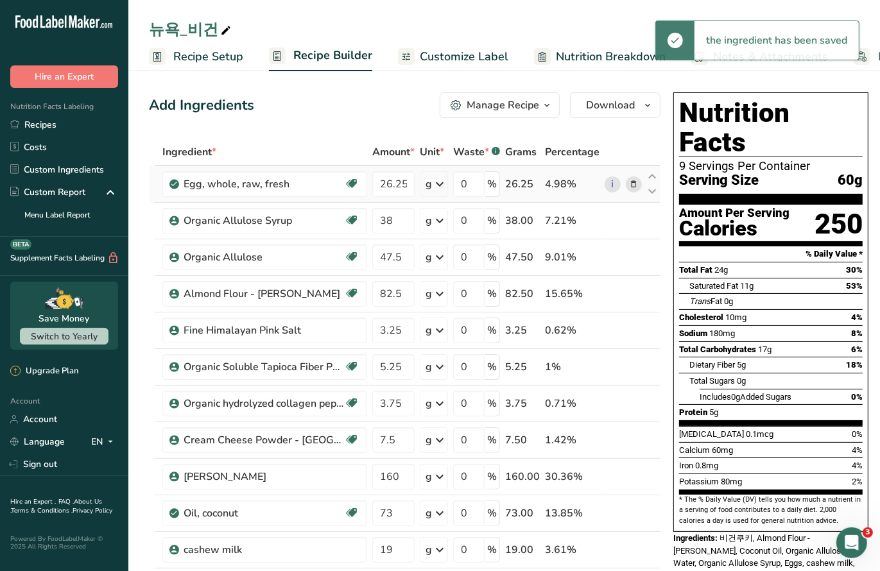
click at [635, 182] on span at bounding box center [634, 184] width 15 height 15
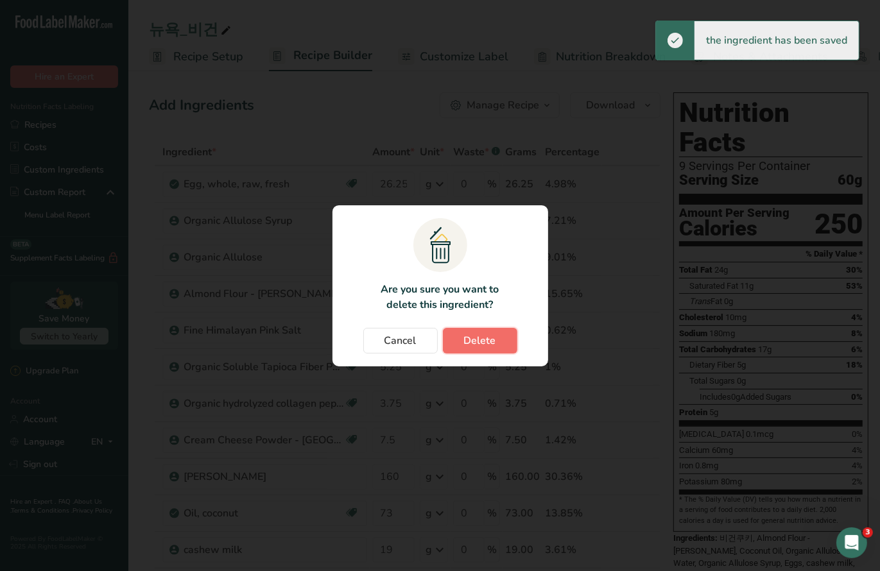
click at [477, 342] on span "Delete" at bounding box center [480, 340] width 32 height 15
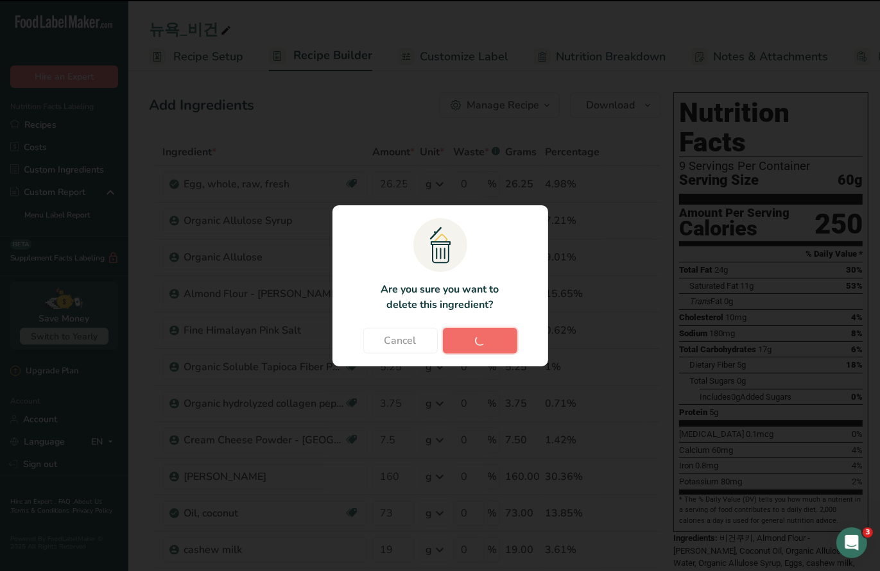
type input "38"
type input "47.5"
type input "82.5"
type input "3.25"
type input "5.25"
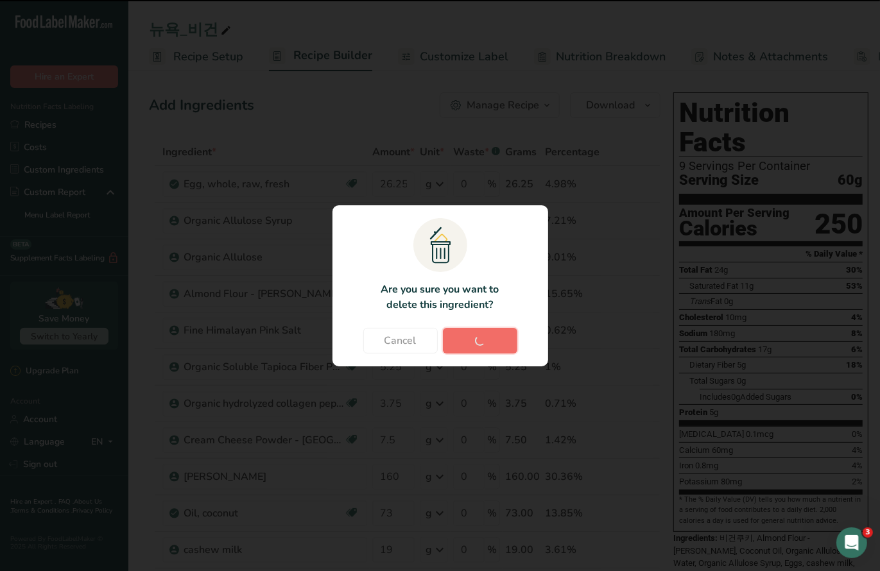
type input "3.75"
type input "7.5"
type input "160"
type input "73"
type input "19"
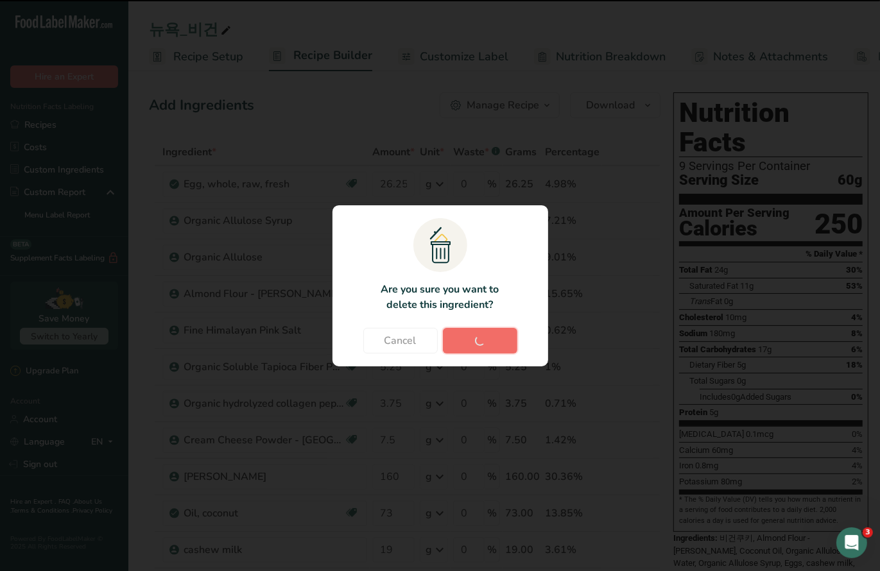
type input "42"
type input "7"
type input "10"
type input "2"
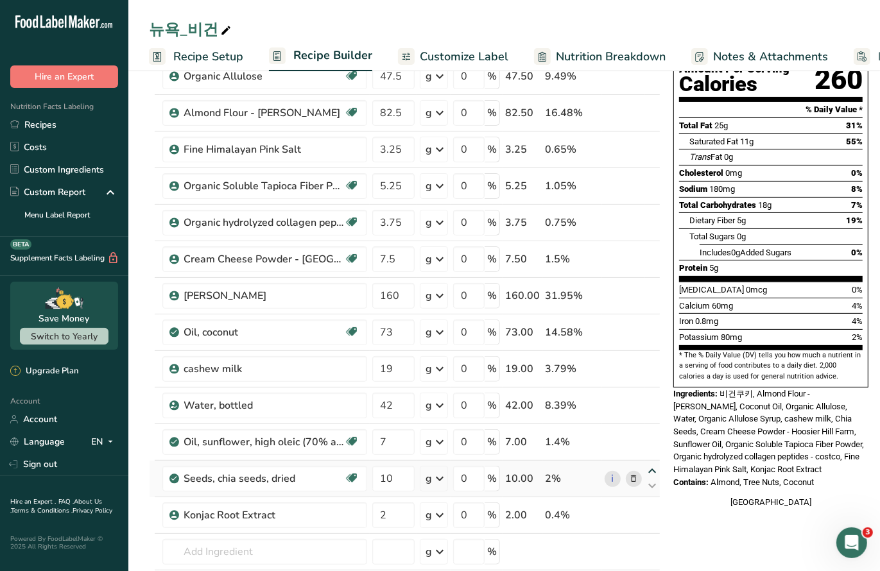
scroll to position [145, 0]
click at [203, 546] on input "text" at bounding box center [264, 552] width 205 height 26
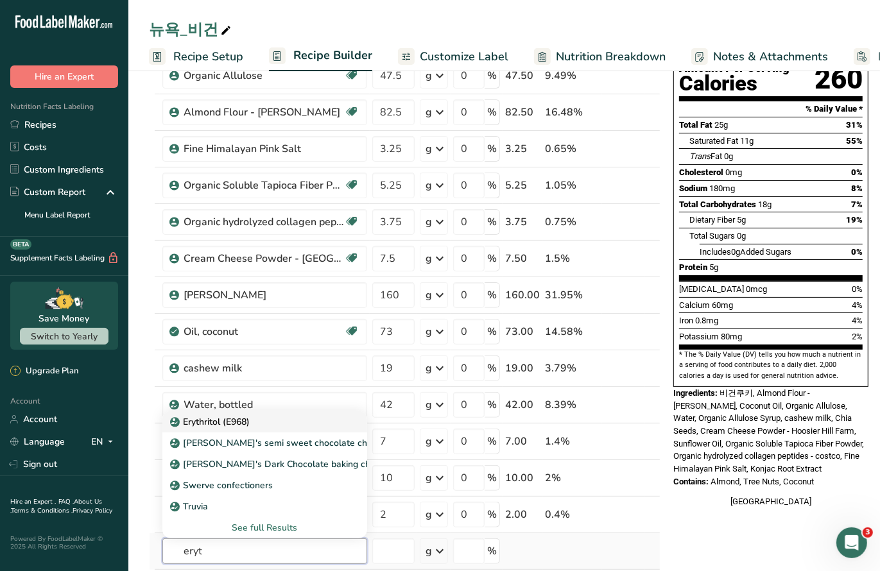
type input "eryt"
click at [327, 418] on div "Erythritol (E968)" at bounding box center [255, 421] width 164 height 13
type input "Erythritol (E968)"
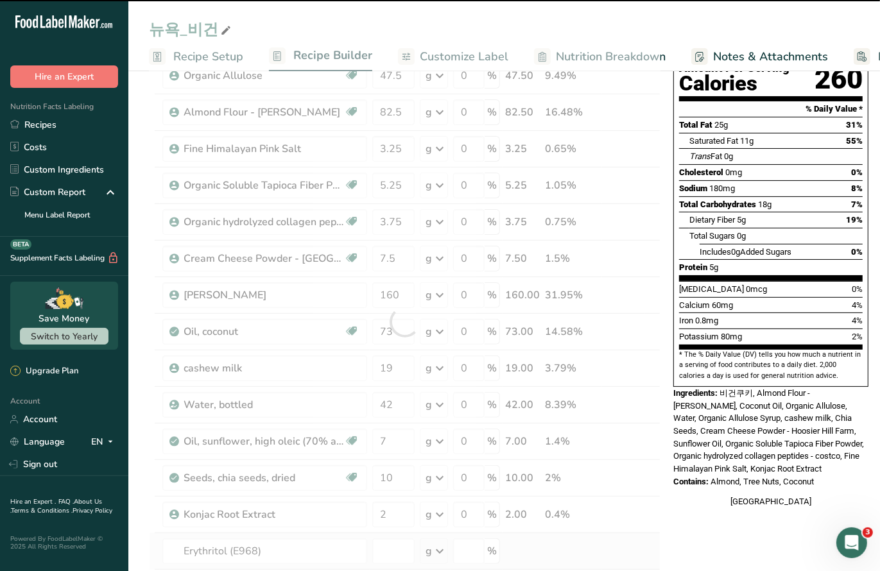
type input "0"
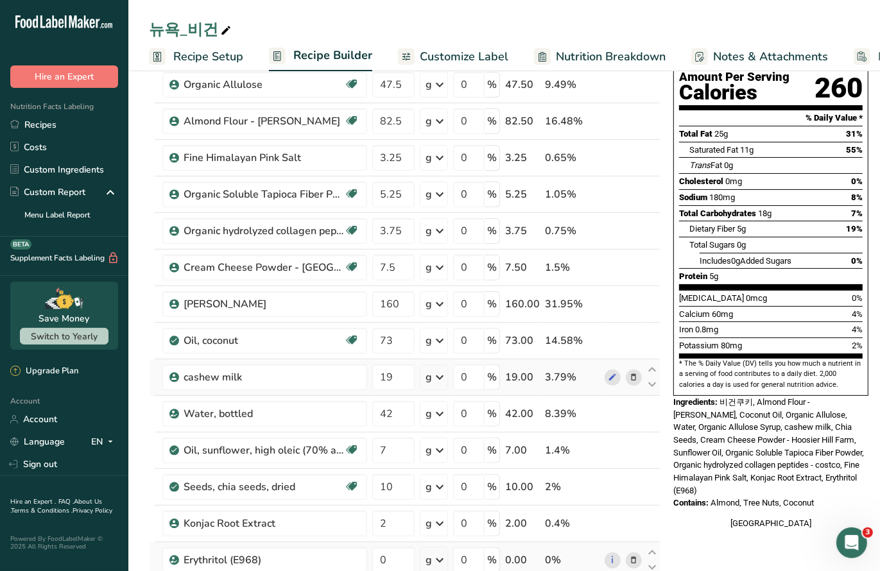
scroll to position [244, 0]
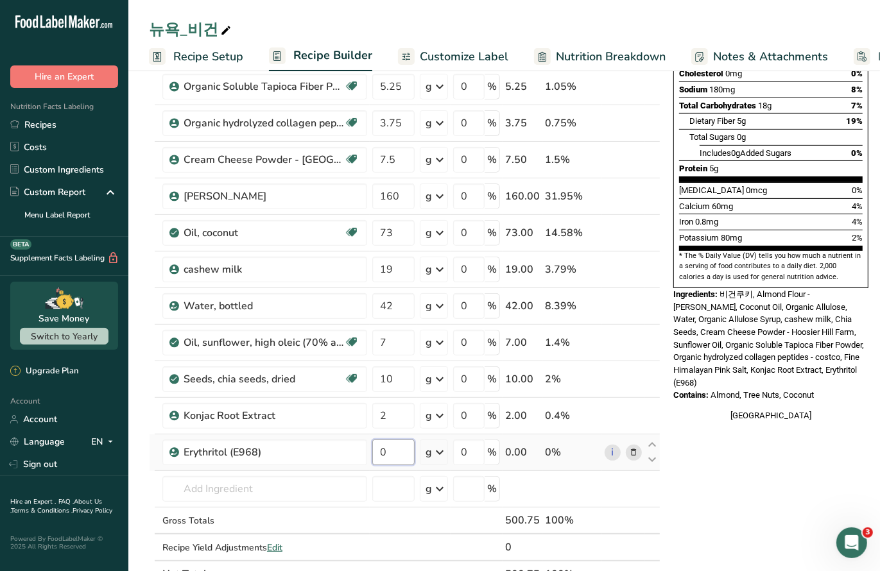
drag, startPoint x: 388, startPoint y: 448, endPoint x: 374, endPoint y: 449, distance: 14.1
click at [374, 449] on input "0" at bounding box center [393, 453] width 42 height 26
type input "38"
click at [144, 317] on section "Add Ingredients Manage Recipe Delete Recipe Duplicate Recipe Scale Recipe Save …" at bounding box center [504, 445] width 752 height 1244
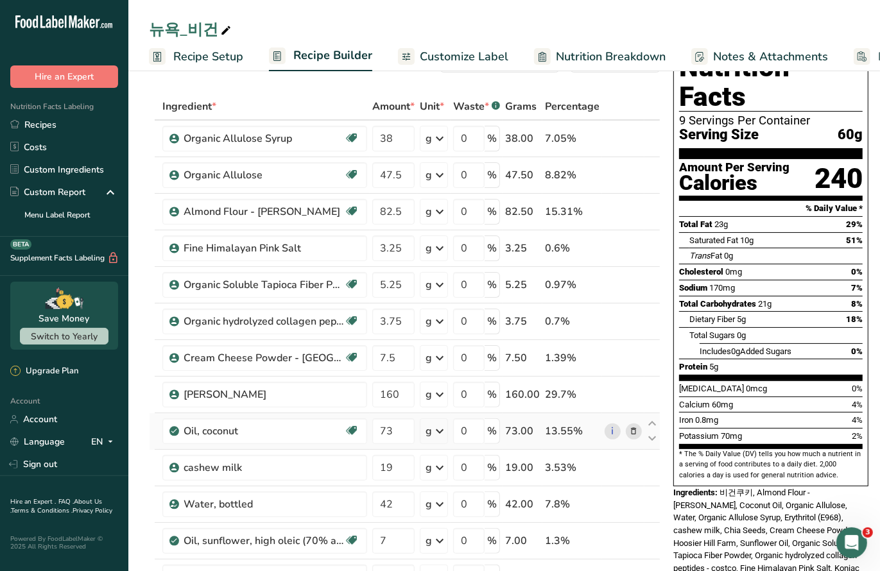
scroll to position [0, 0]
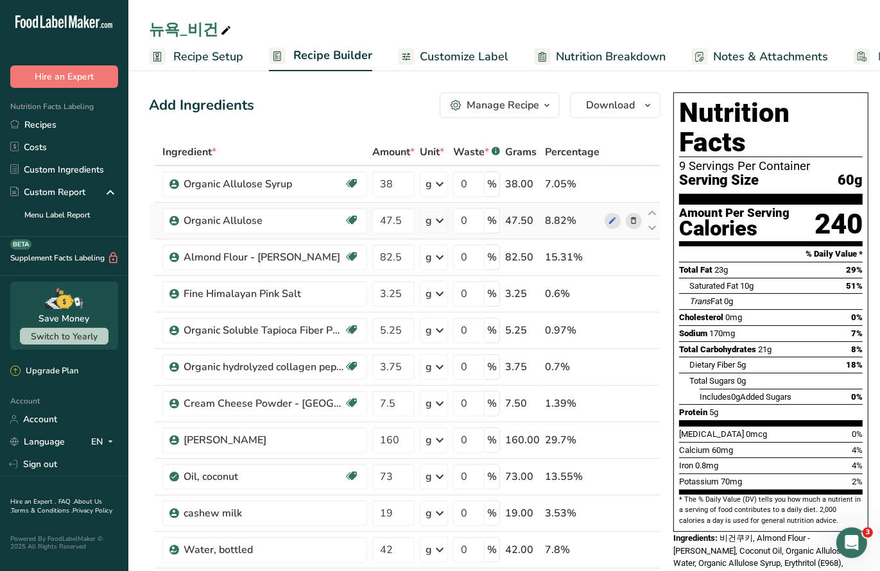
click at [631, 225] on icon at bounding box center [634, 220] width 9 height 13
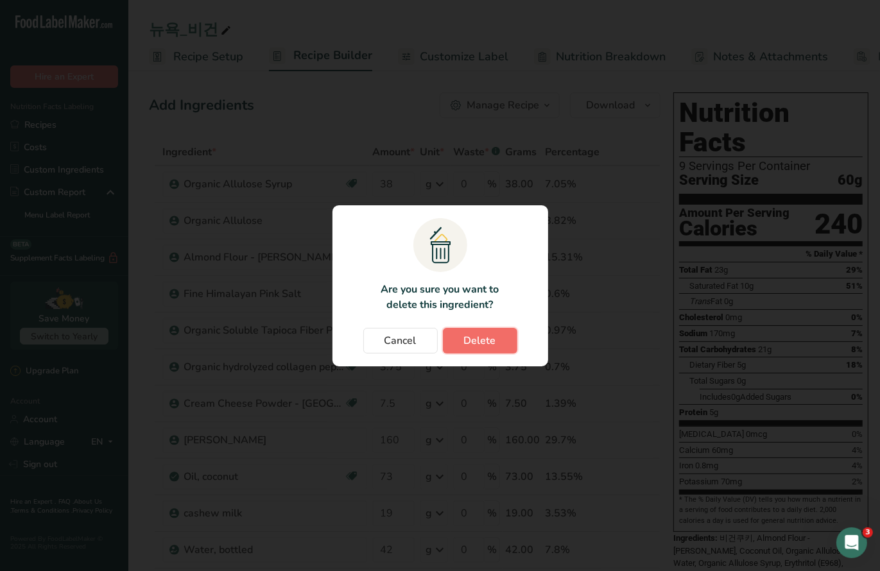
click at [482, 348] on span "Delete" at bounding box center [480, 340] width 32 height 15
type input "82.5"
type input "3.25"
type input "5.25"
type input "3.75"
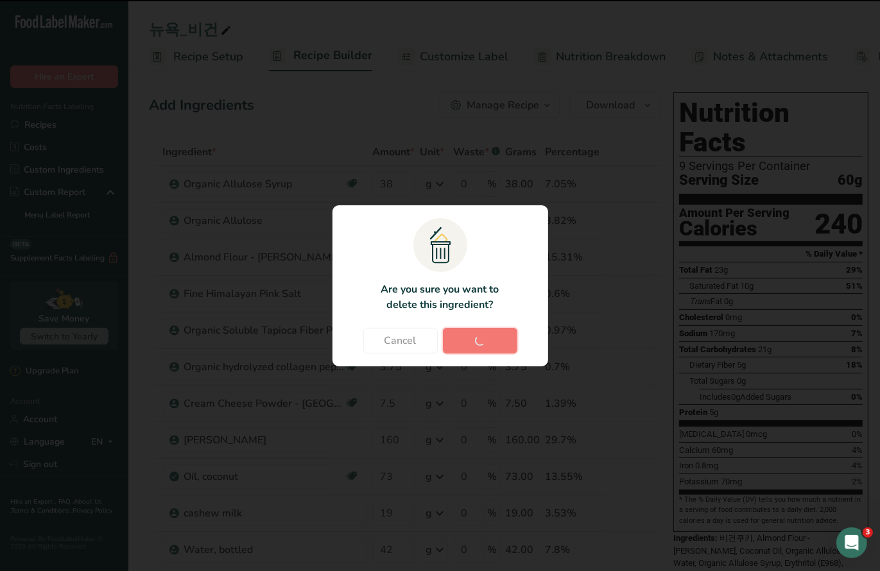
type input "7.5"
type input "160"
type input "73"
type input "19"
type input "42"
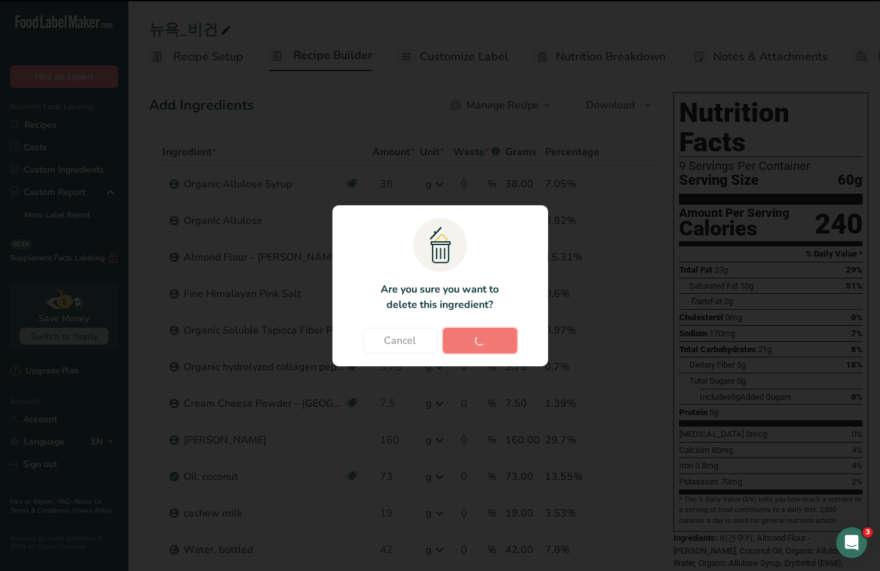
type input "7"
type input "10"
type input "2"
type input "38"
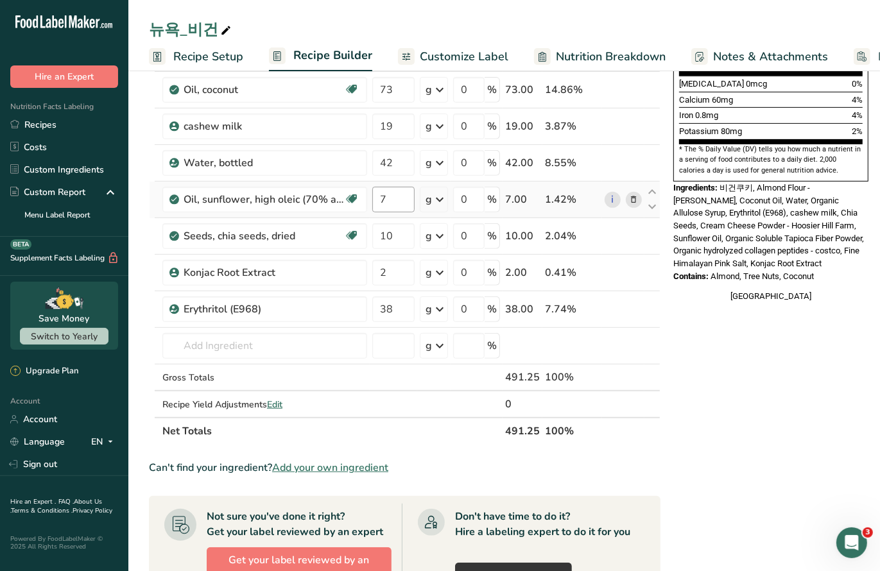
scroll to position [351, 0]
drag, startPoint x: 397, startPoint y: 88, endPoint x: 356, endPoint y: 87, distance: 41.1
click at [356, 87] on tr "Oil, coconut Dairy free Gluten free Vegan Vegetarian Soy free 73 g Portions 1 t…" at bounding box center [405, 89] width 510 height 37
type input "65"
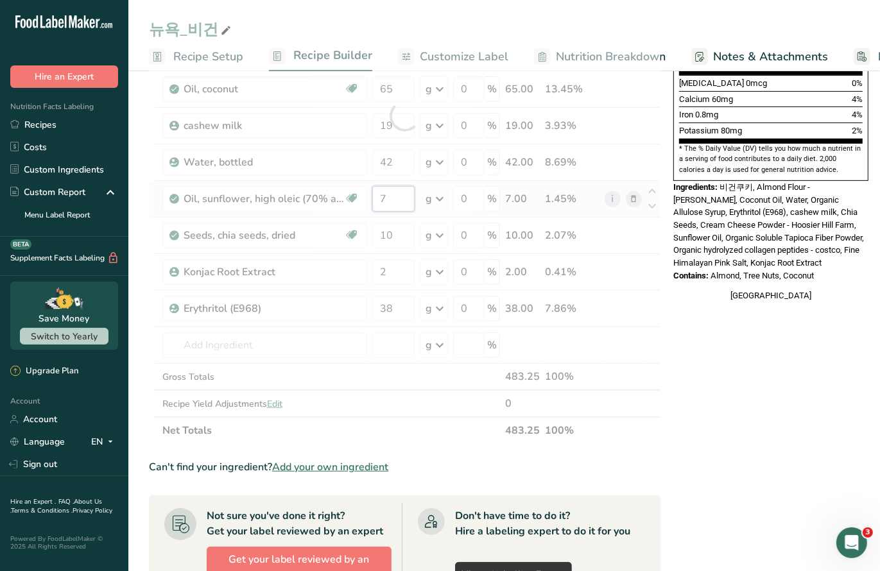
click at [399, 194] on div "Ingredient * Amount * Unit * Waste * .a-a{fill:#347362;}.b-a{fill:#fff;} Grams …" at bounding box center [405, 115] width 512 height 657
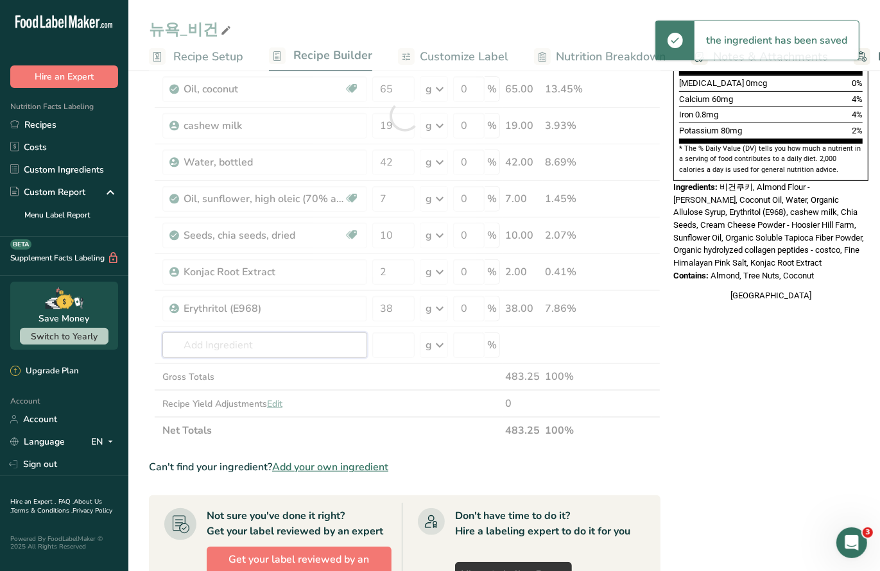
click at [218, 336] on div "Ingredient * Amount * Unit * Waste * .a-a{fill:#347362;}.b-a{fill:#fff;} Grams …" at bounding box center [405, 115] width 512 height 657
type input "a"
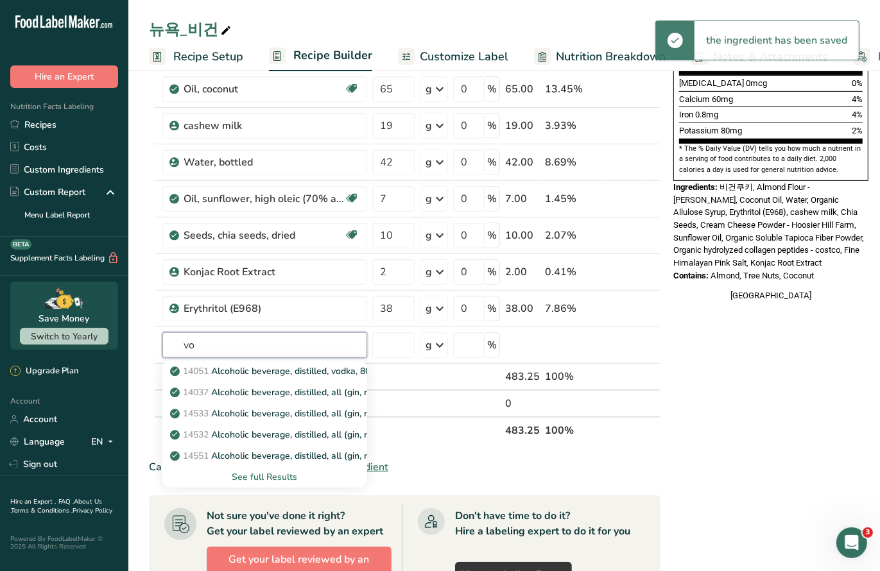
type input "v"
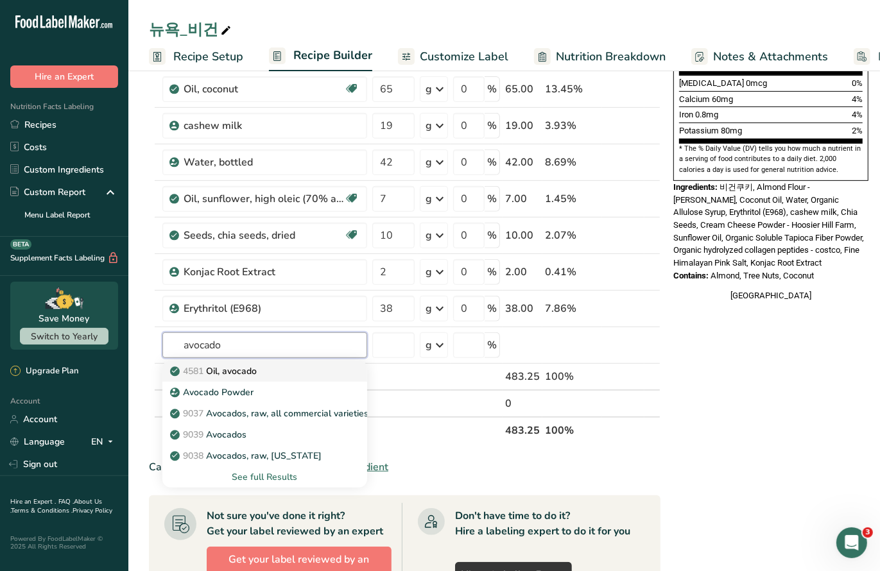
type input "avocado"
click at [233, 369] on p "4581 Oil, avocado" at bounding box center [215, 371] width 84 height 13
type input "Oil, avocado"
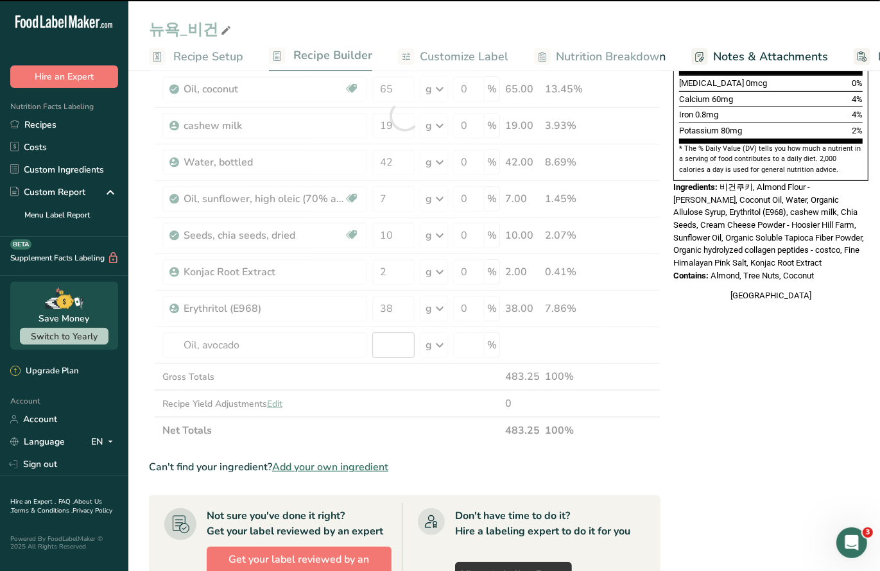
type input "0"
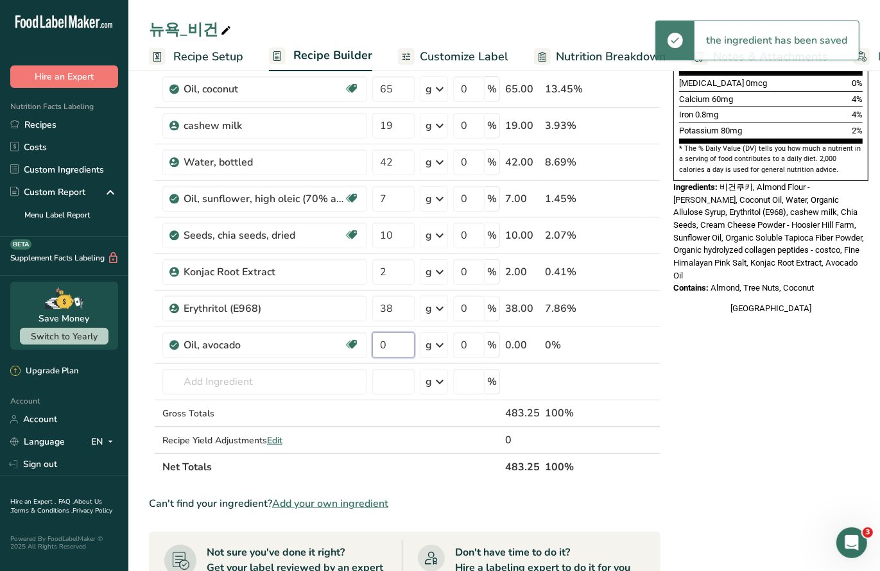
click at [397, 340] on input "0" at bounding box center [393, 346] width 42 height 26
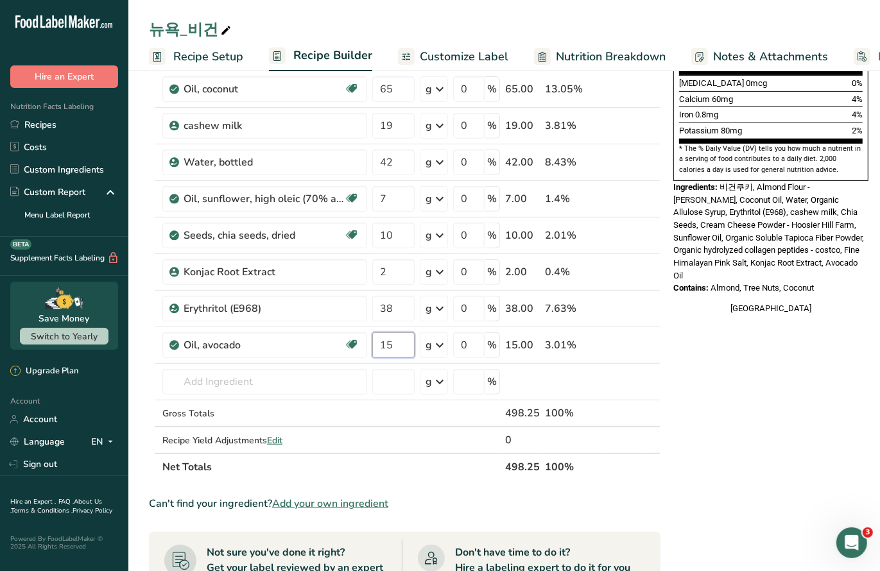
type input "15"
click at [134, 198] on section "Add Ingredients Manage Recipe Delete Recipe Duplicate Recipe Scale Recipe Save …" at bounding box center [504, 338] width 752 height 1244
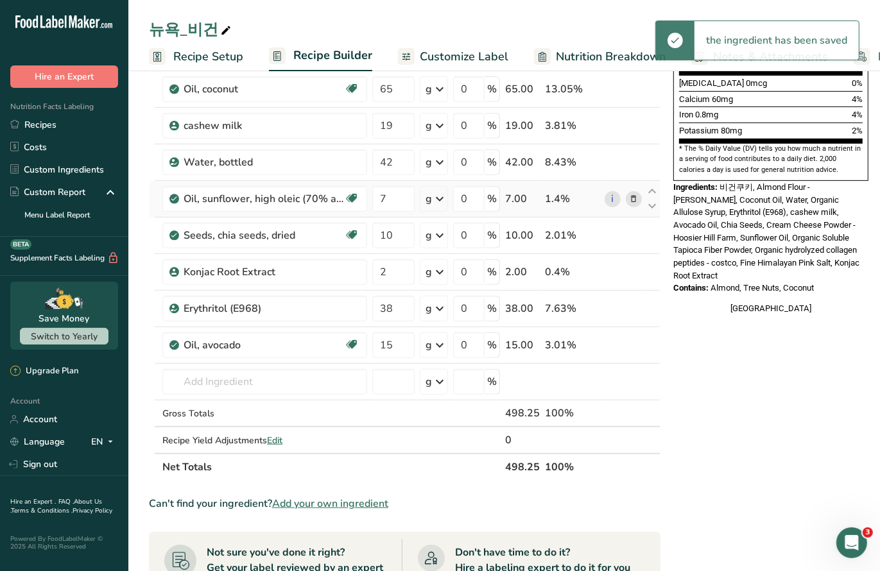
click at [632, 193] on icon at bounding box center [634, 199] width 9 height 13
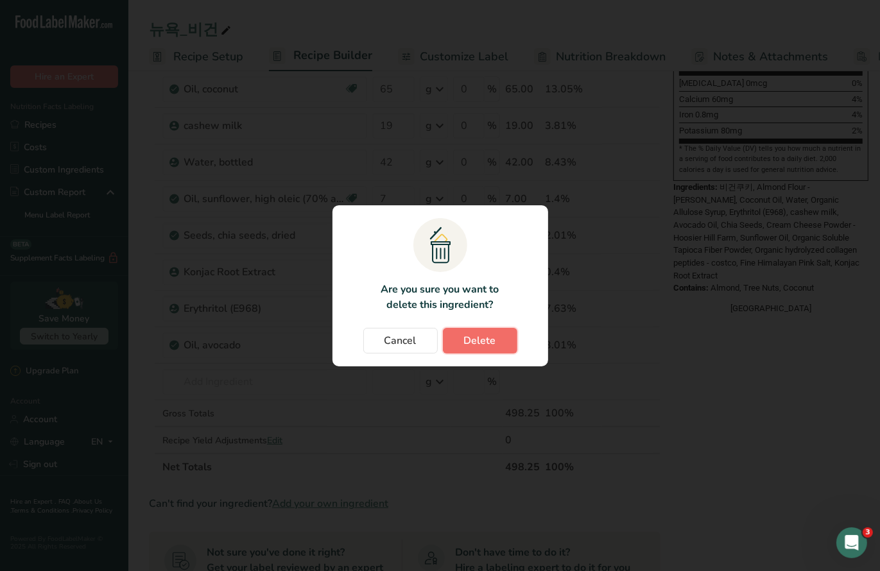
click at [463, 342] on button "Delete" at bounding box center [480, 341] width 74 height 26
type input "10"
type input "2"
type input "38"
type input "15"
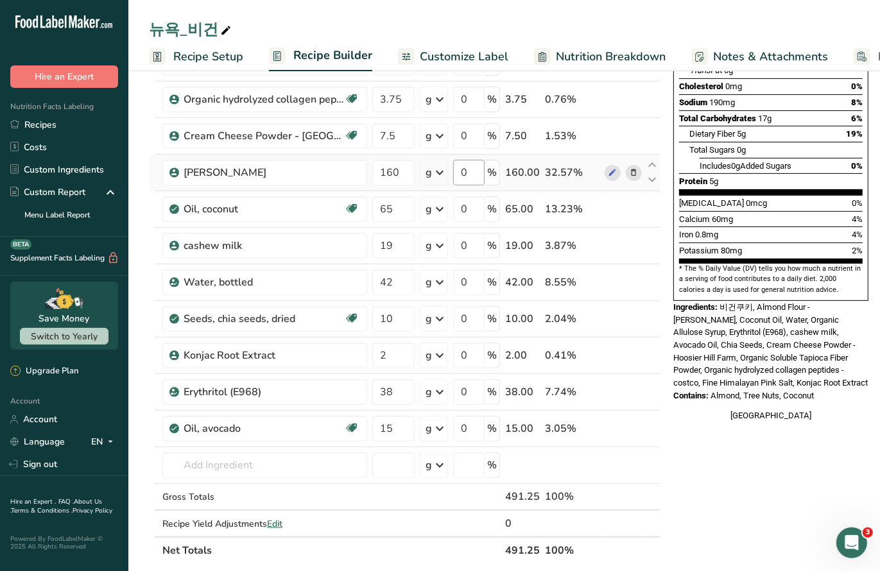
scroll to position [0, 0]
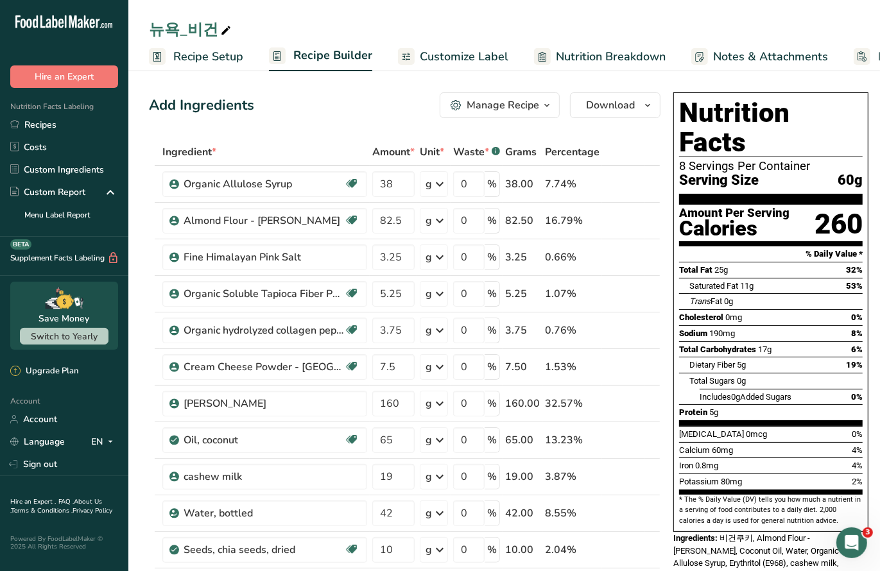
click at [548, 105] on icon "button" at bounding box center [547, 106] width 10 height 16
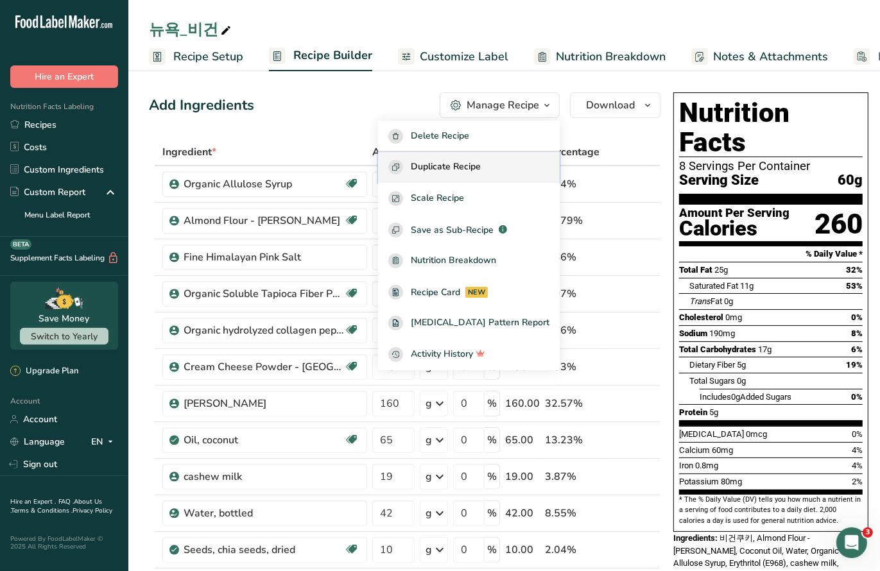
click at [461, 168] on span "Duplicate Recipe" at bounding box center [446, 167] width 70 height 15
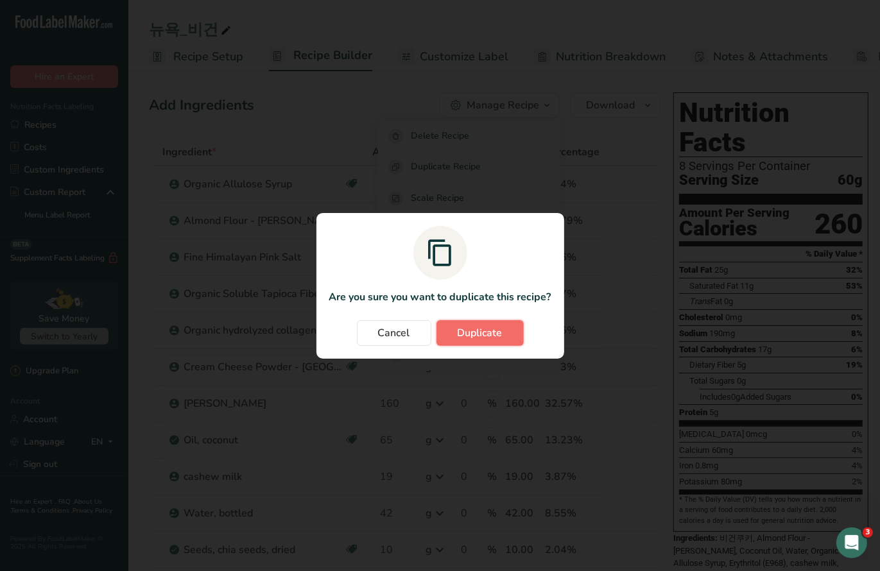
click at [477, 330] on span "Duplicate" at bounding box center [480, 333] width 45 height 15
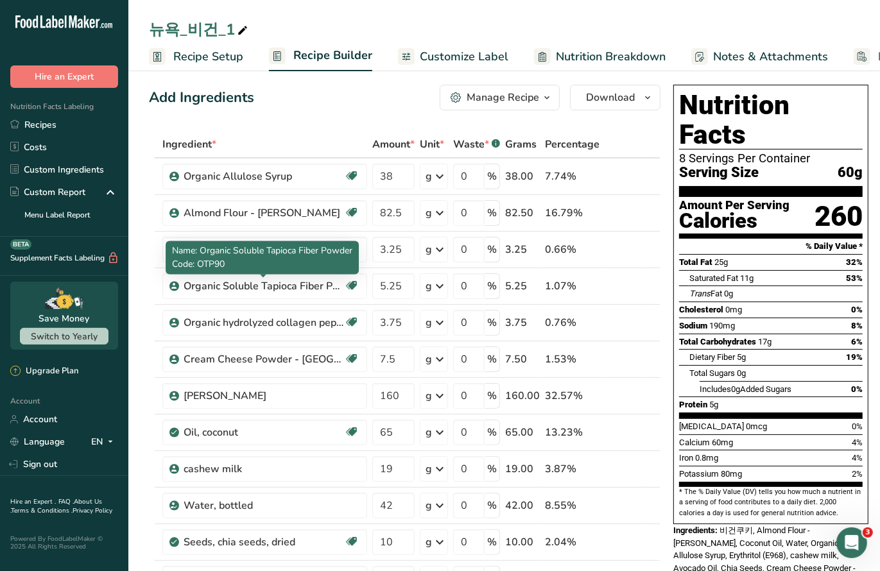
scroll to position [8, 0]
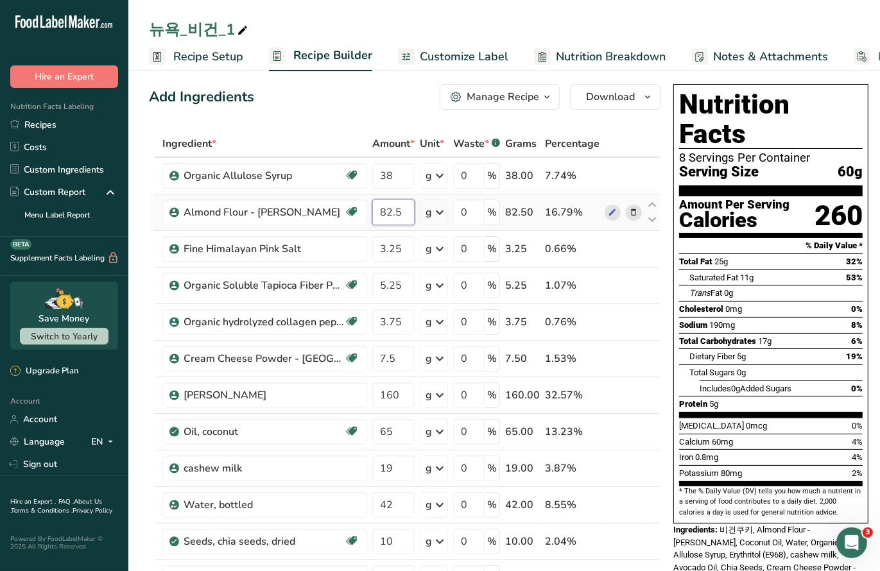
click at [403, 204] on input "82.5" at bounding box center [393, 213] width 42 height 26
type input "82"
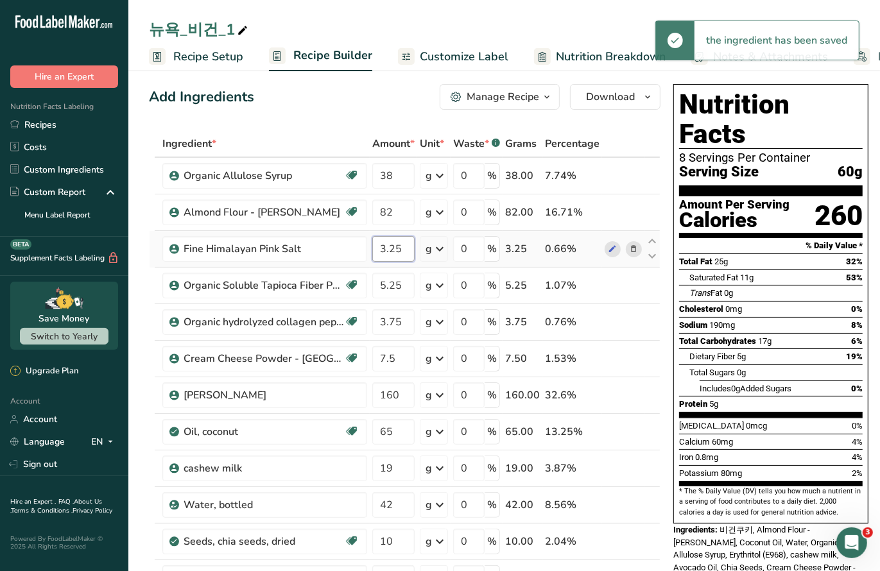
click at [403, 251] on input "3.25" at bounding box center [393, 249] width 42 height 26
type input "3"
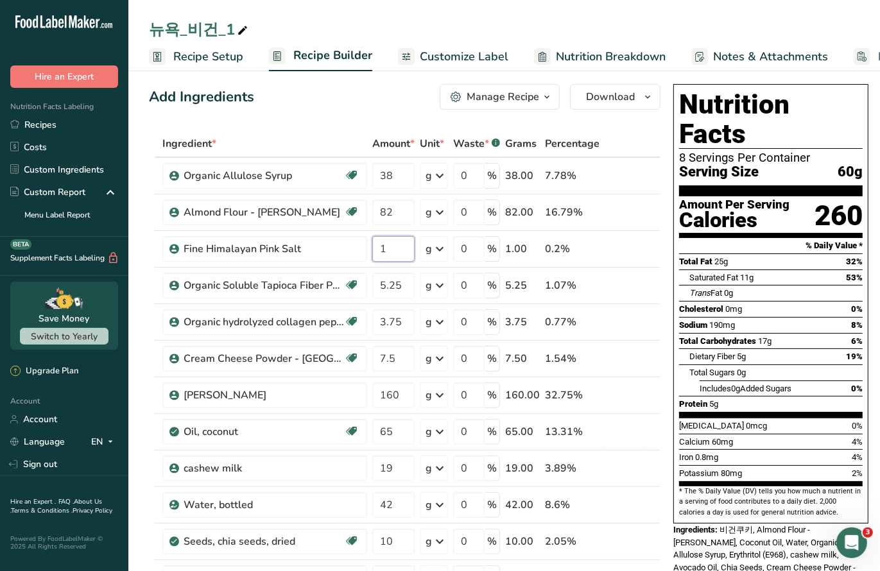
type input "1"
click at [412, 352] on input "7.5" at bounding box center [393, 359] width 42 height 26
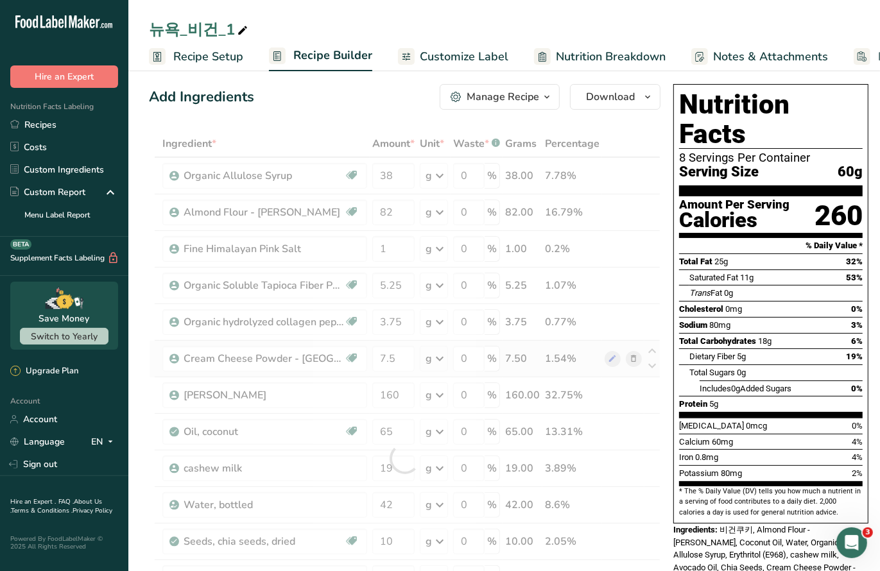
click at [636, 355] on div "Ingredient * Amount * Unit * Waste * .a-a{fill:#347362;}.b-a{fill:#fff;} Grams …" at bounding box center [405, 458] width 512 height 657
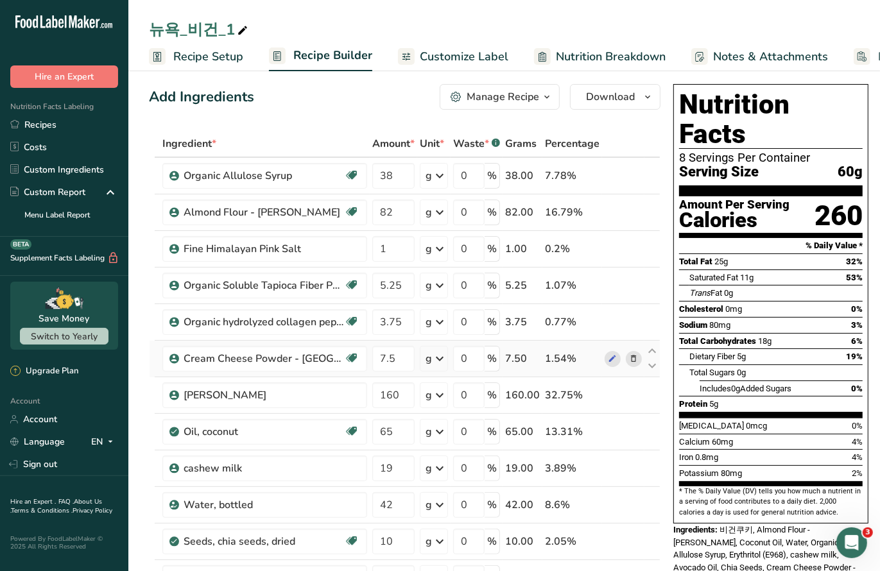
click at [631, 355] on icon at bounding box center [634, 358] width 9 height 13
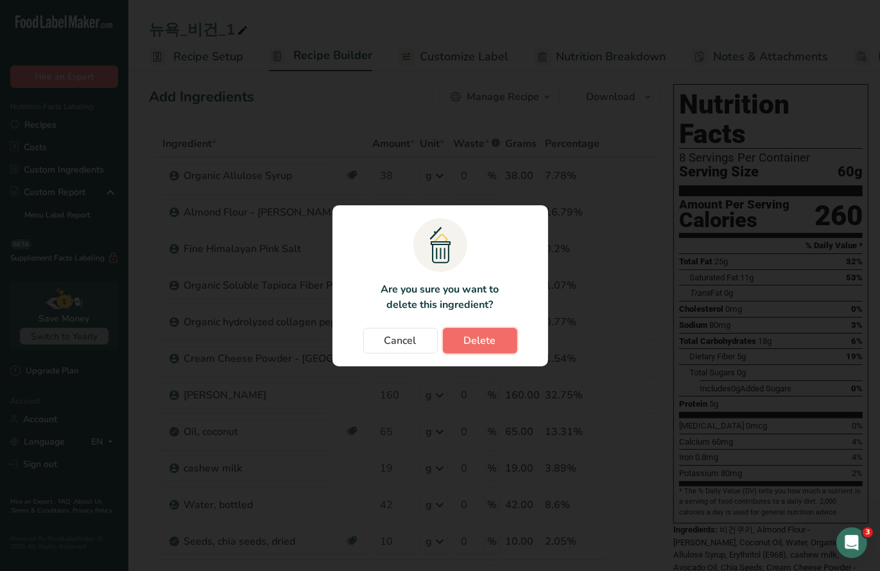
click at [467, 336] on span "Delete" at bounding box center [480, 340] width 32 height 15
type input "160"
type input "65"
type input "19"
type input "42"
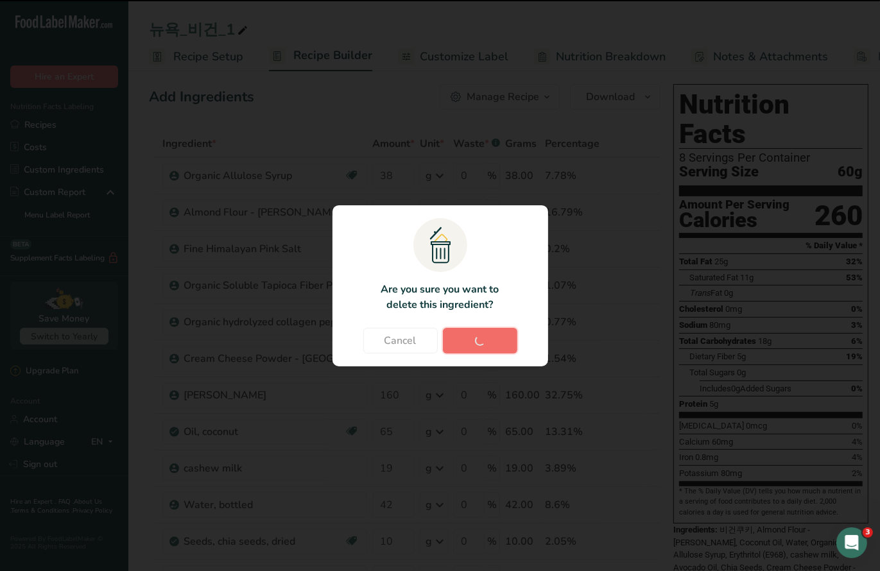
type input "10"
type input "2"
type input "38"
type input "15"
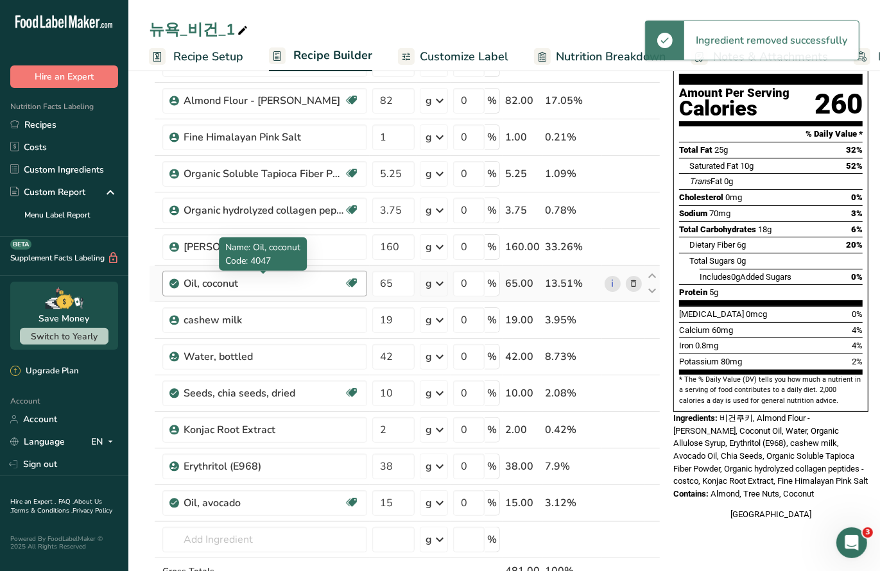
scroll to position [121, 0]
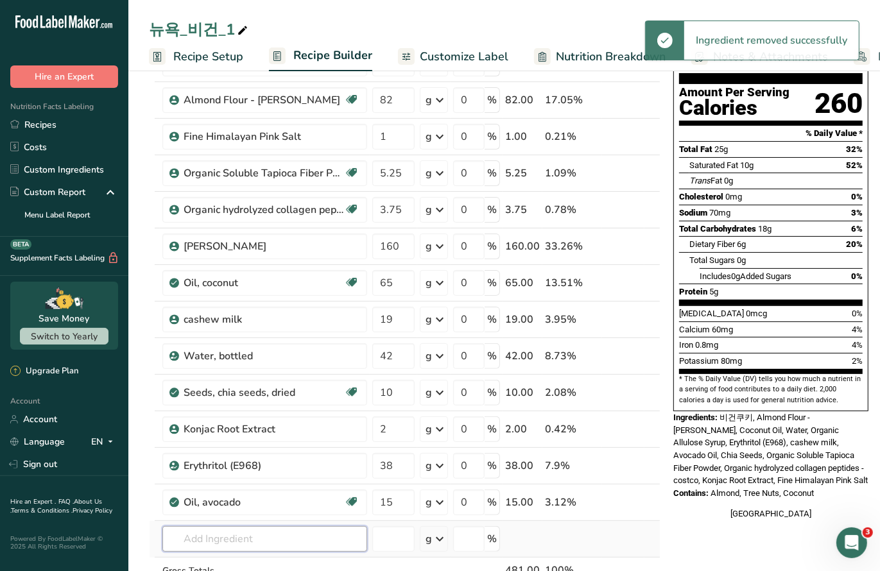
click at [263, 541] on input "text" at bounding box center [264, 539] width 205 height 26
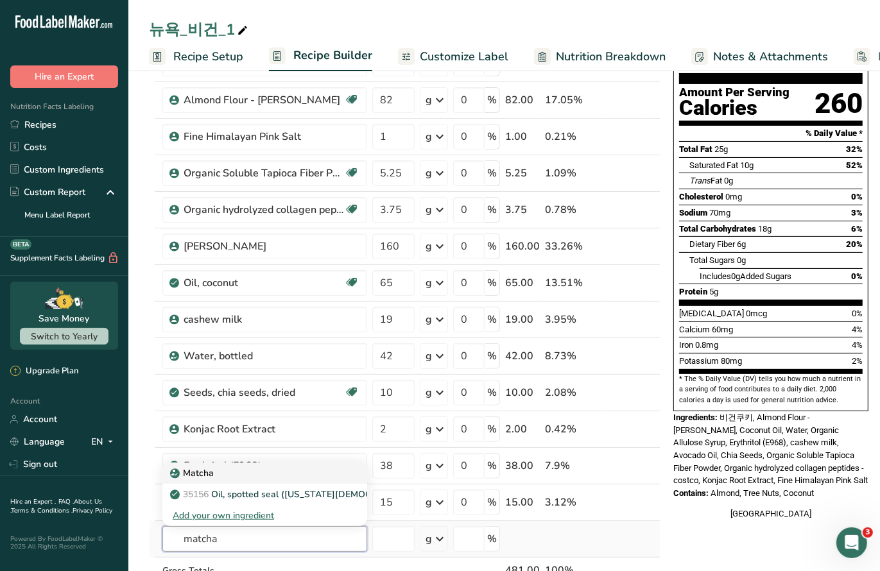
type input "matcha"
click at [274, 467] on div "Matcha" at bounding box center [255, 473] width 164 height 13
type input "Matcha"
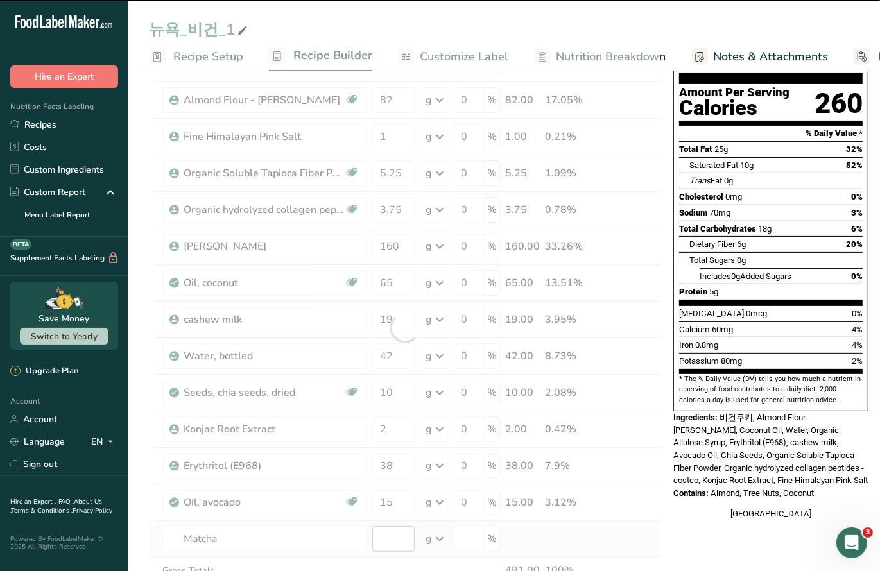
type input "0"
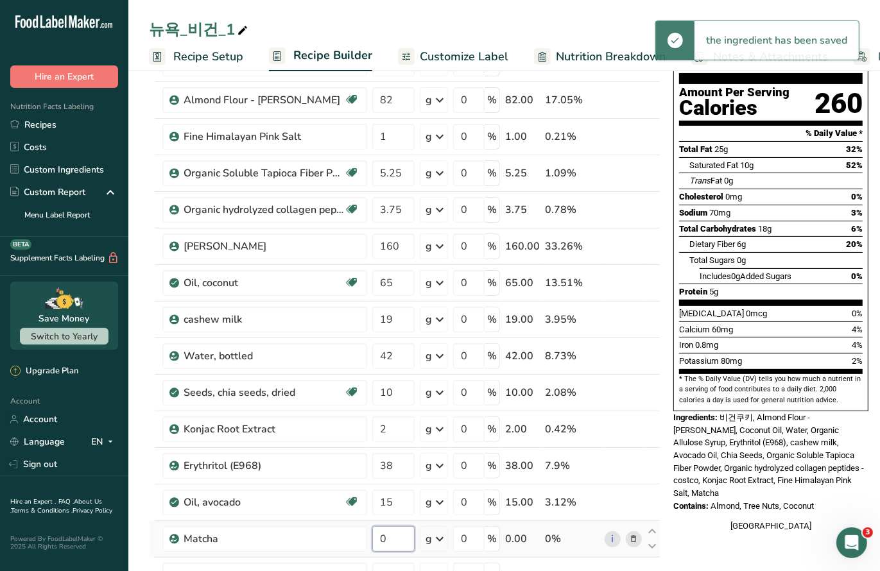
click at [399, 536] on input "0" at bounding box center [393, 539] width 42 height 26
type input "8"
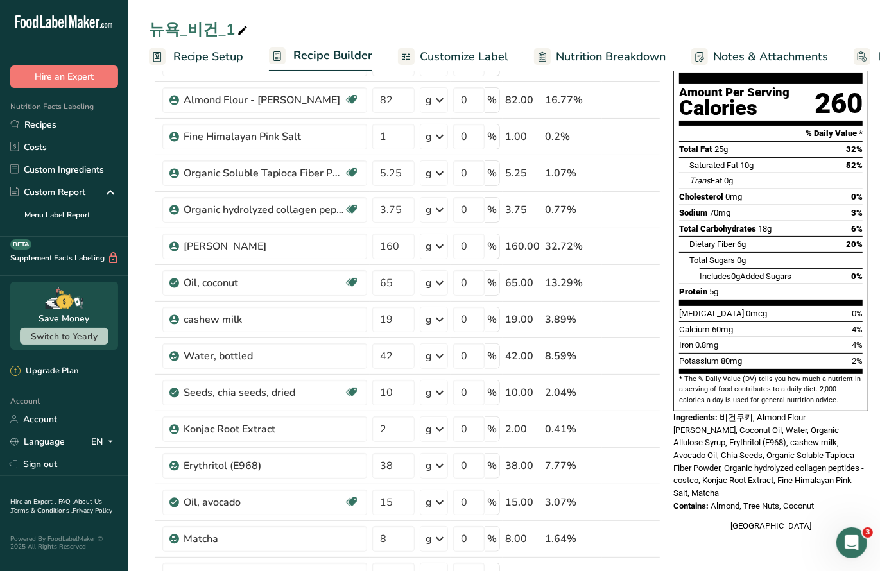
click at [137, 303] on section "Add Ingredients Manage Recipe Delete Recipe Duplicate Recipe Scale Recipe Save …" at bounding box center [504, 550] width 752 height 1208
click at [633, 351] on icon at bounding box center [634, 356] width 9 height 13
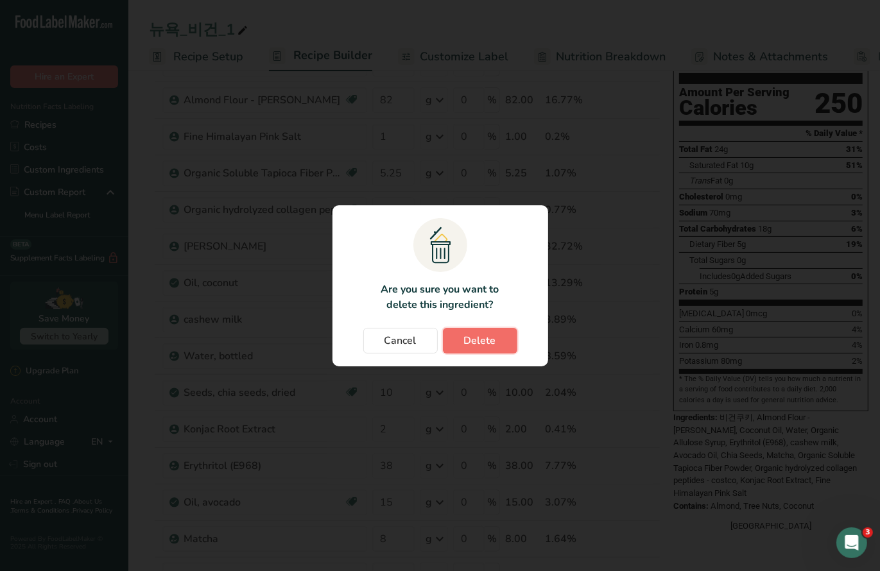
click at [482, 345] on span "Delete" at bounding box center [480, 340] width 32 height 15
type input "10"
type input "2"
type input "38"
type input "15"
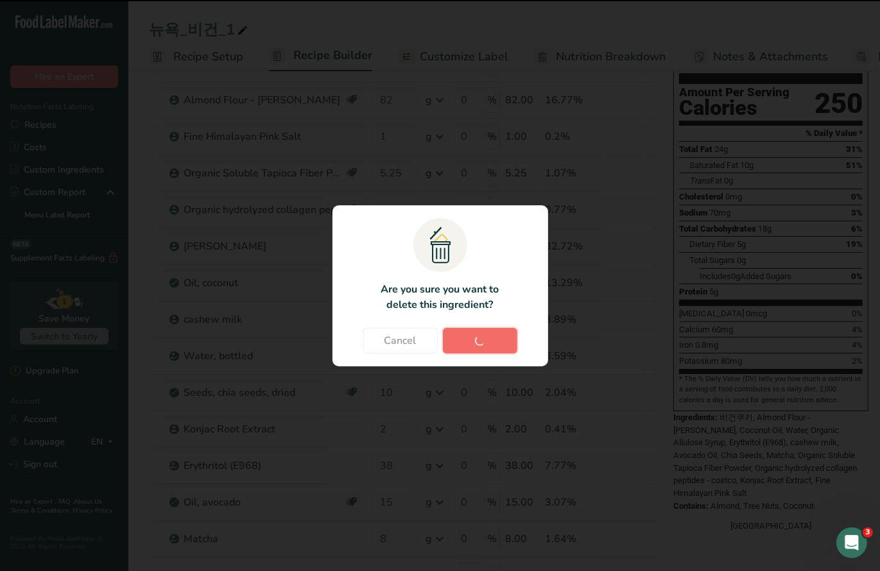
type input "8"
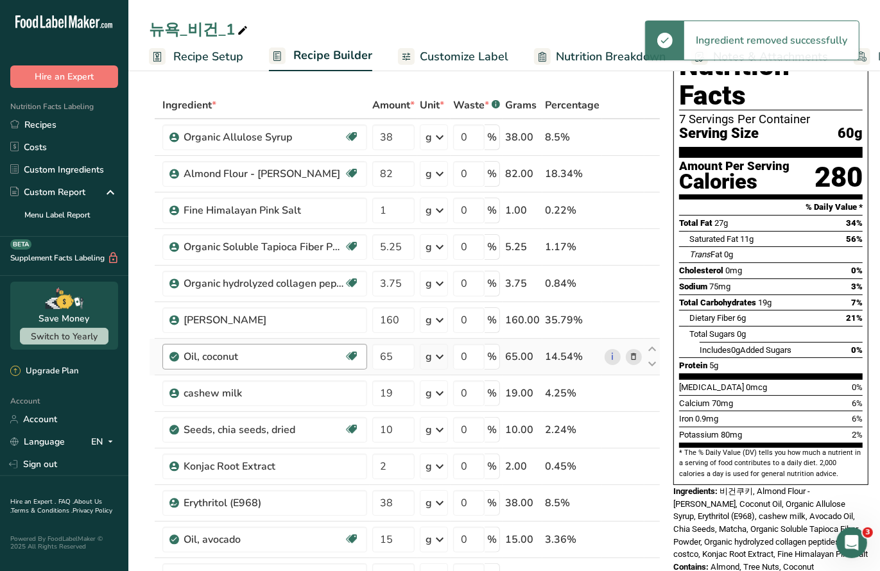
scroll to position [0, 0]
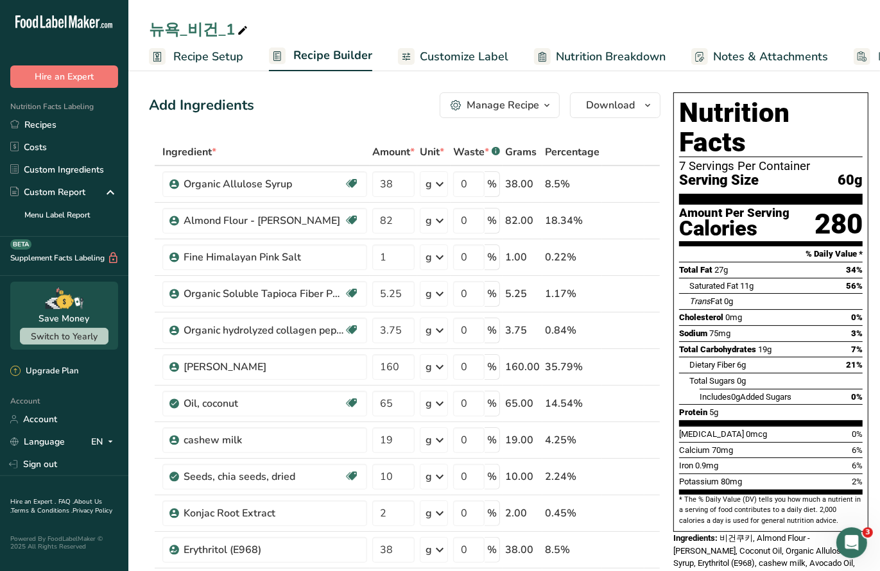
click at [630, 330] on icon at bounding box center [634, 330] width 9 height 13
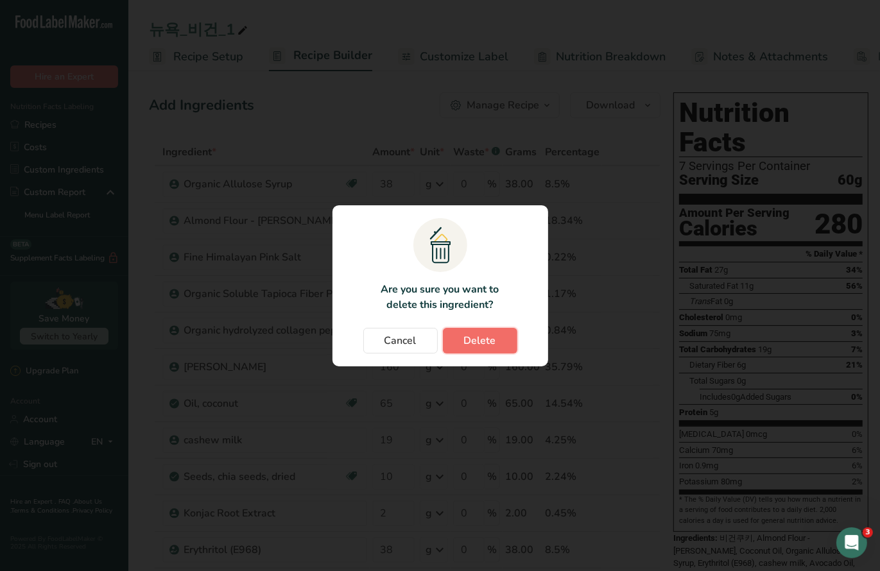
click at [491, 340] on span "Delete" at bounding box center [480, 340] width 32 height 15
type input "160"
type input "65"
type input "19"
type input "10"
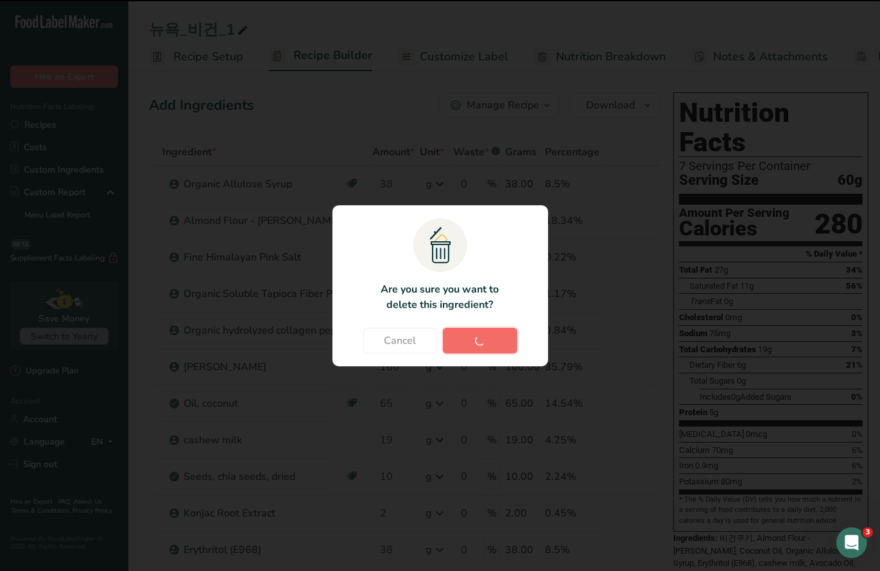
type input "2"
type input "38"
type input "15"
type input "8"
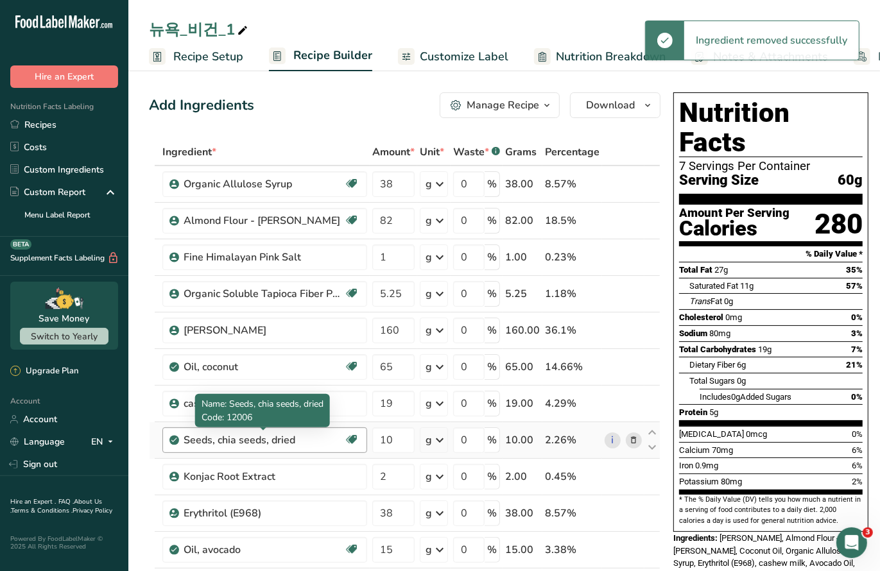
scroll to position [345, 0]
